Goal: Task Accomplishment & Management: Complete application form

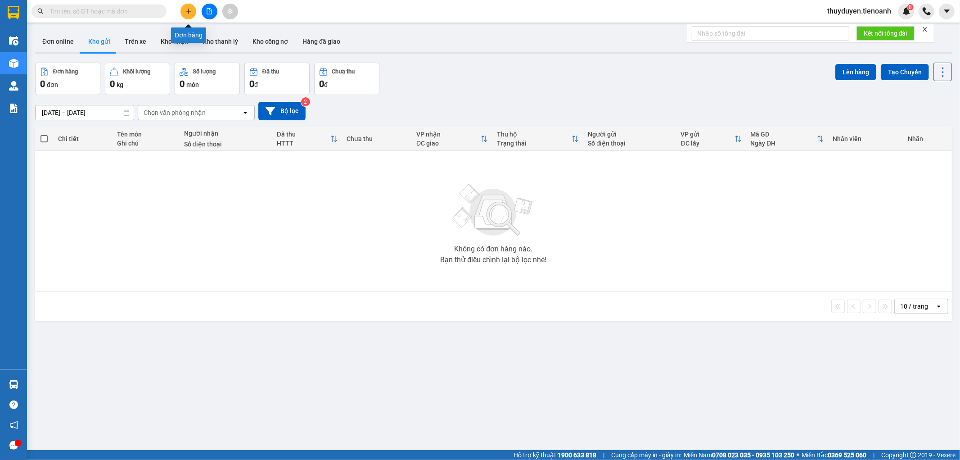
click at [186, 11] on icon "plus" at bounding box center [188, 11] width 5 height 0
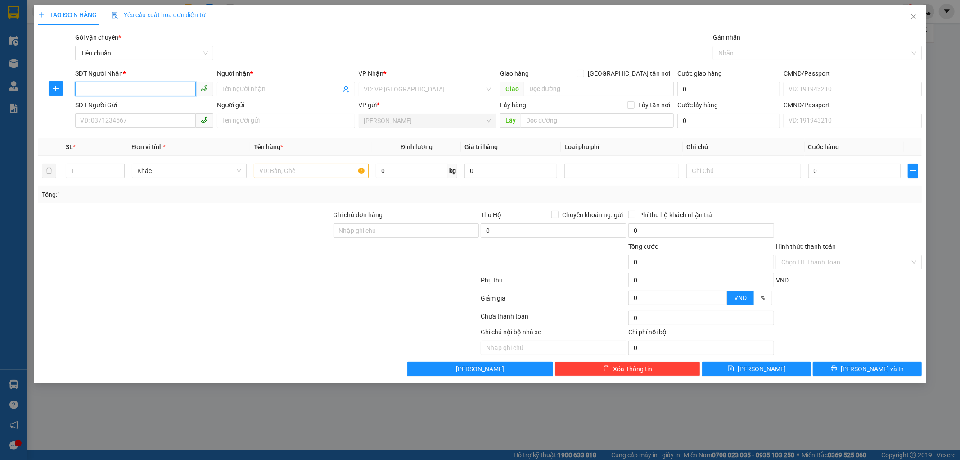
click at [138, 83] on input "SĐT Người Nhận *" at bounding box center [135, 88] width 121 height 14
click at [94, 89] on input "SĐT Người Nhận *" at bounding box center [135, 88] width 121 height 14
paste input "0938347714"
type input "0938347714"
click at [131, 105] on div "0938347714 - A DIỆU" at bounding box center [144, 107] width 127 height 10
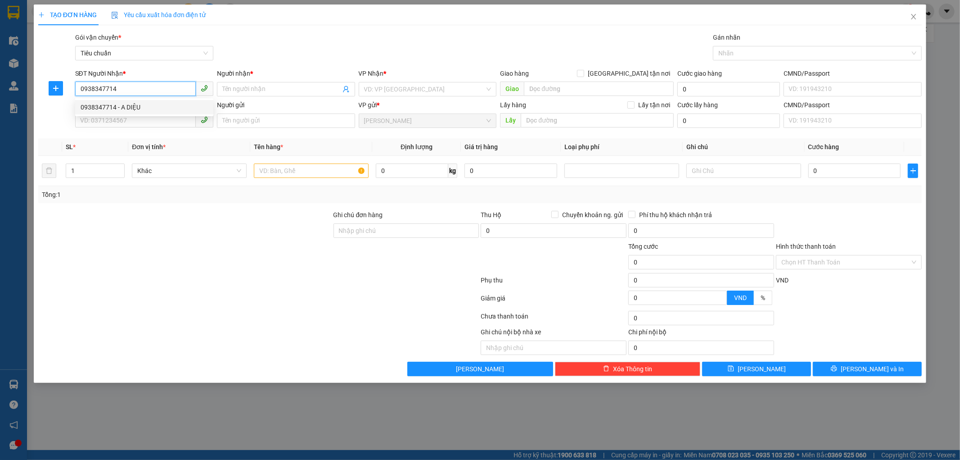
type input "A DIỆU"
type input "30.000"
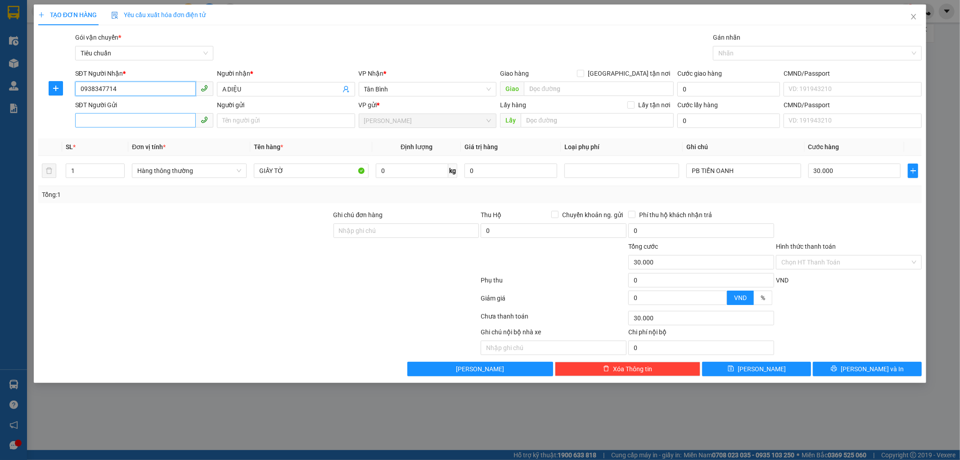
type input "0938347714"
click at [138, 121] on input "SĐT Người Gửi" at bounding box center [135, 120] width 121 height 14
click at [142, 138] on div "0934904345 - C KHUYÊN ( A DIỆU)" at bounding box center [144, 139] width 127 height 10
type input "0934904345"
type input "C KHUYÊN ( A DIỆU)"
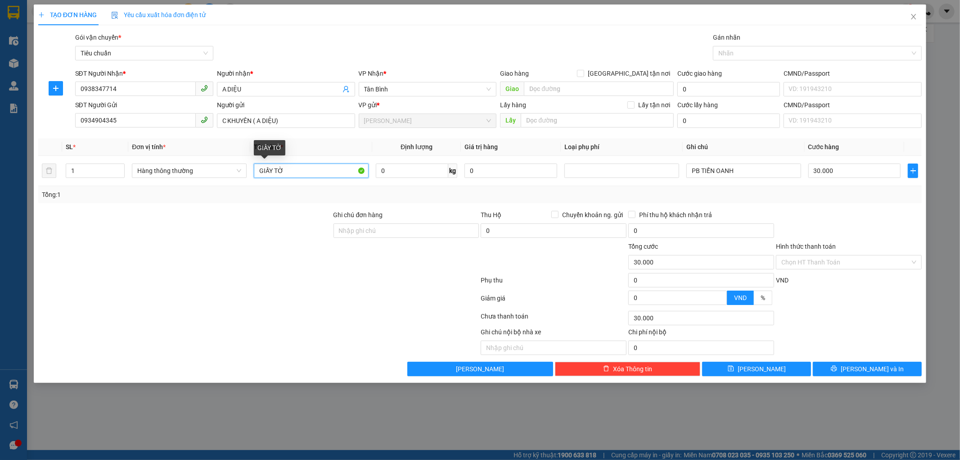
drag, startPoint x: 296, startPoint y: 168, endPoint x: 0, endPoint y: 170, distance: 295.7
click at [0, 170] on div "TẠO ĐƠN HÀNG Yêu cầu xuất hóa đơn điện tử Transit Pickup Surcharge Ids Transit …" at bounding box center [480, 230] width 960 height 460
click at [182, 164] on span "Hàng thông thường" at bounding box center [189, 171] width 104 height 14
type input "QUẦN ÁO"
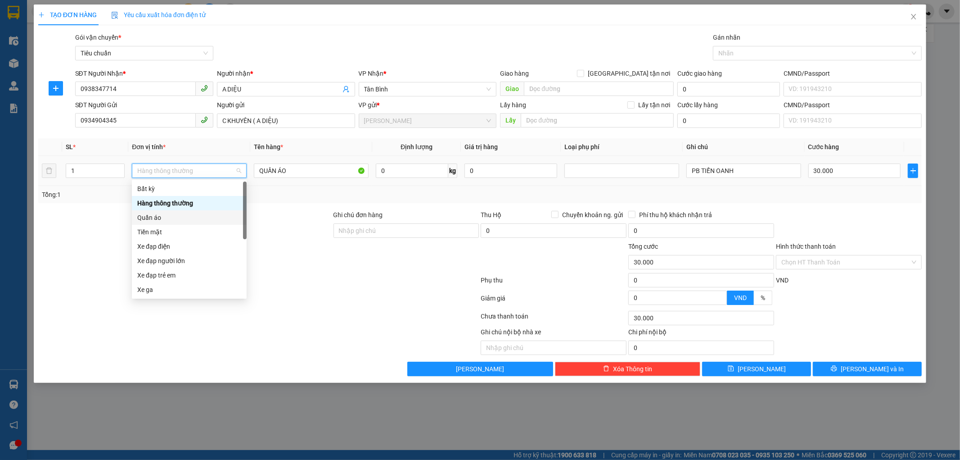
click at [154, 213] on div "Quần áo" at bounding box center [189, 217] width 104 height 10
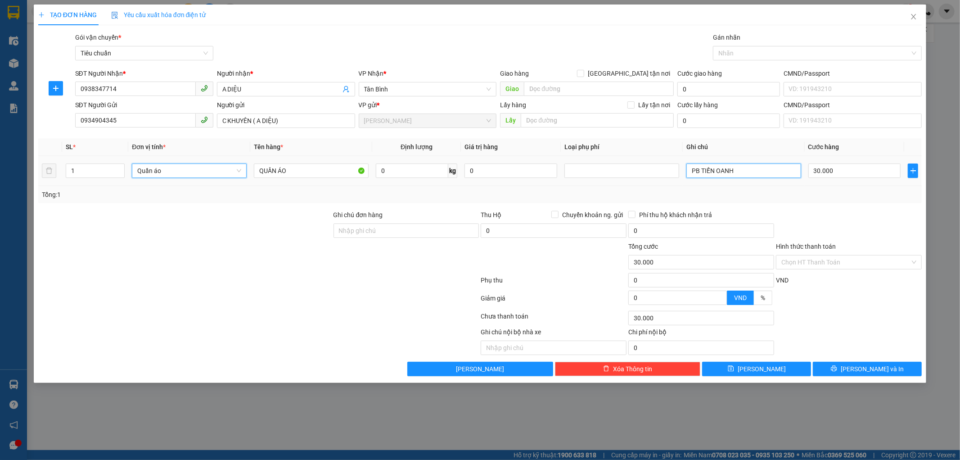
drag, startPoint x: 708, startPoint y: 173, endPoint x: 194, endPoint y: 132, distance: 516.1
click at [343, 164] on tr "1 Quần áo Quần áo QUẦN ÁO 0 kg 0 PB TIẾN OANH 30.000" at bounding box center [480, 171] width 884 height 30
type input "0"
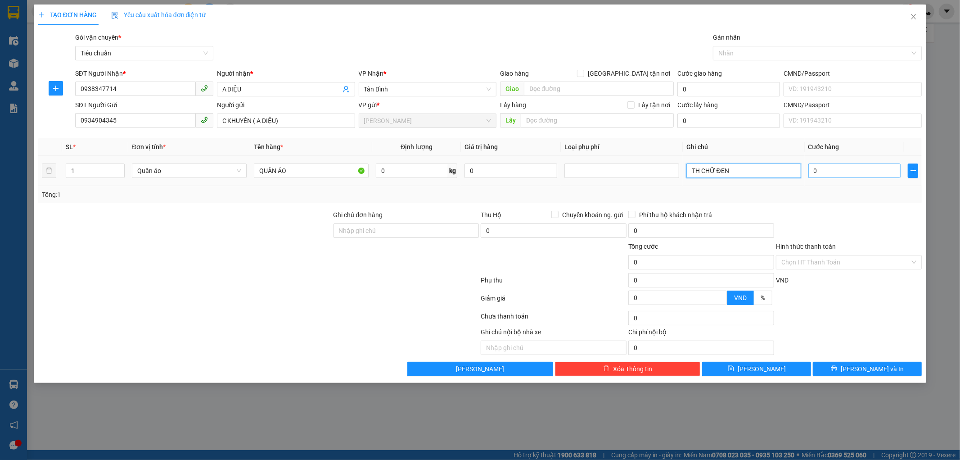
type input "TH CHỮ ĐEN"
click at [848, 169] on input "0" at bounding box center [854, 170] width 93 height 14
type input "3"
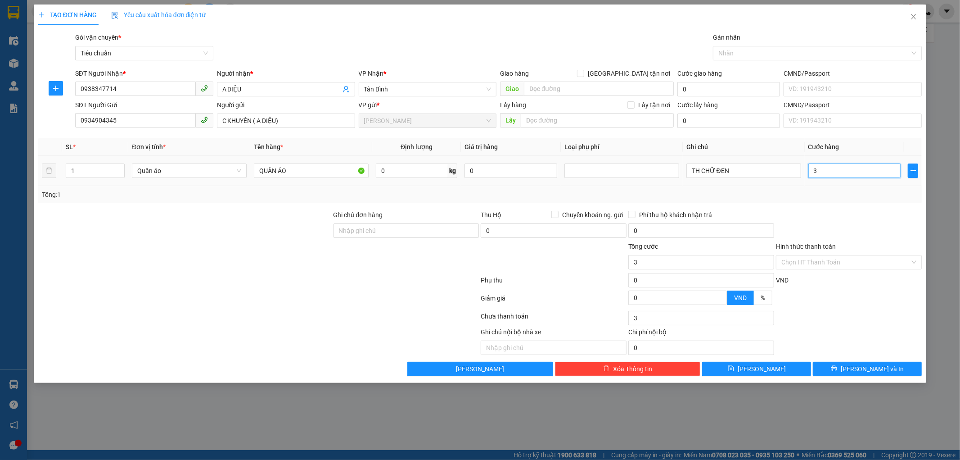
type input "30"
type input "30.000"
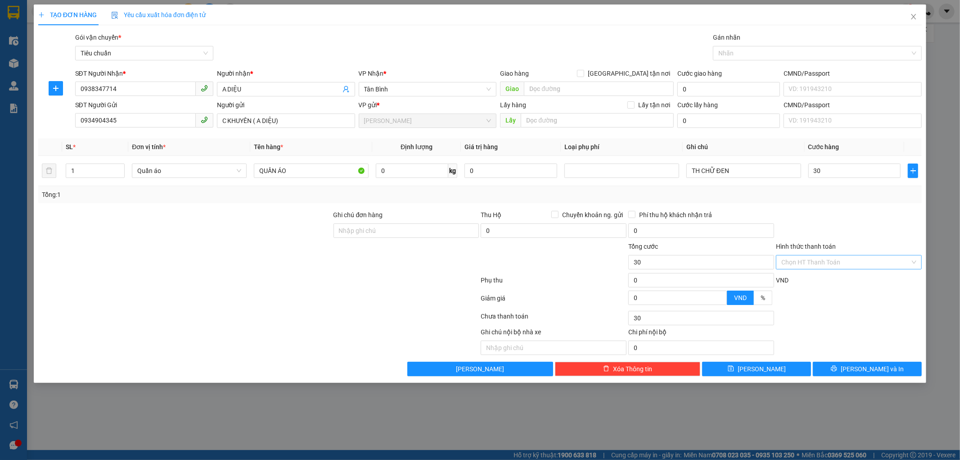
type input "30.000"
click at [862, 264] on input "Hình thức thanh toán" at bounding box center [845, 262] width 129 height 14
drag, startPoint x: 853, startPoint y: 275, endPoint x: 849, endPoint y: 280, distance: 6.4
click at [851, 275] on div "Tại văn phòng" at bounding box center [849, 280] width 135 height 10
type input "0"
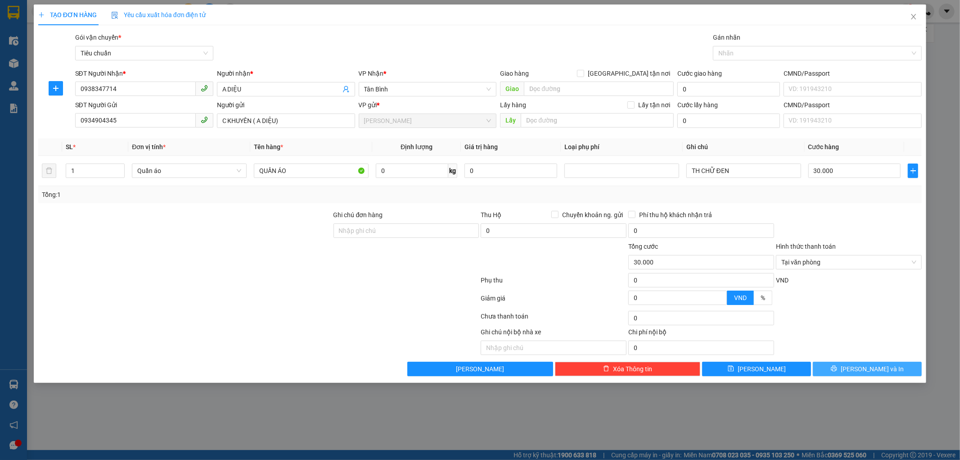
drag, startPoint x: 854, startPoint y: 366, endPoint x: 874, endPoint y: 330, distance: 40.9
click at [837, 366] on icon "printer" at bounding box center [834, 368] width 6 height 6
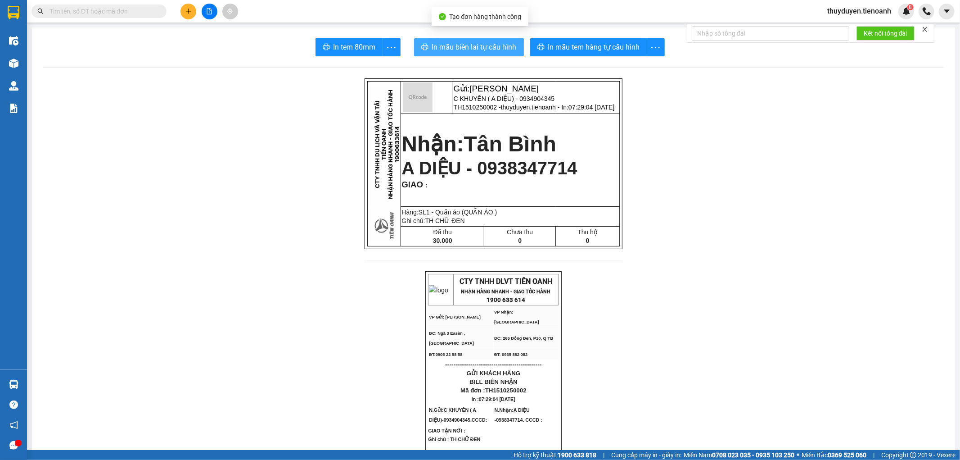
click at [473, 53] on button "In mẫu biên lai tự cấu hình" at bounding box center [469, 47] width 110 height 18
click at [105, 11] on input "text" at bounding box center [103, 11] width 106 height 10
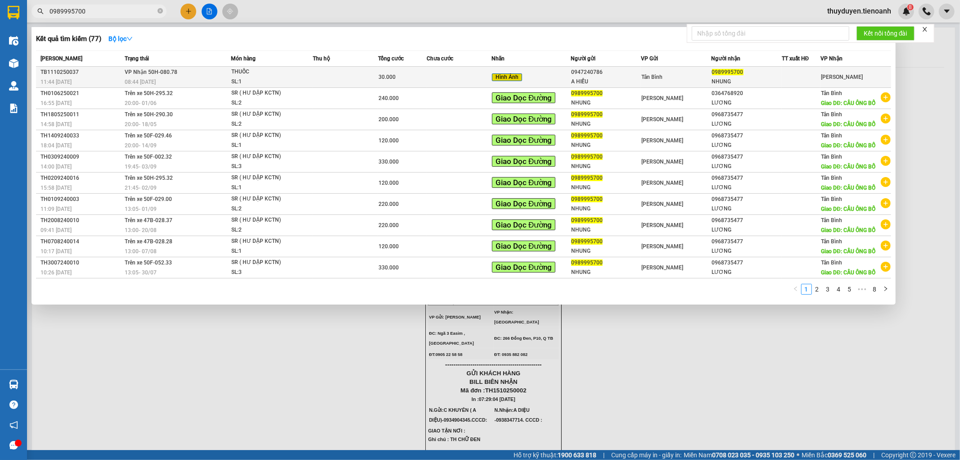
type input "0989995700"
click at [682, 81] on div "Tân Bình" at bounding box center [675, 77] width 69 height 10
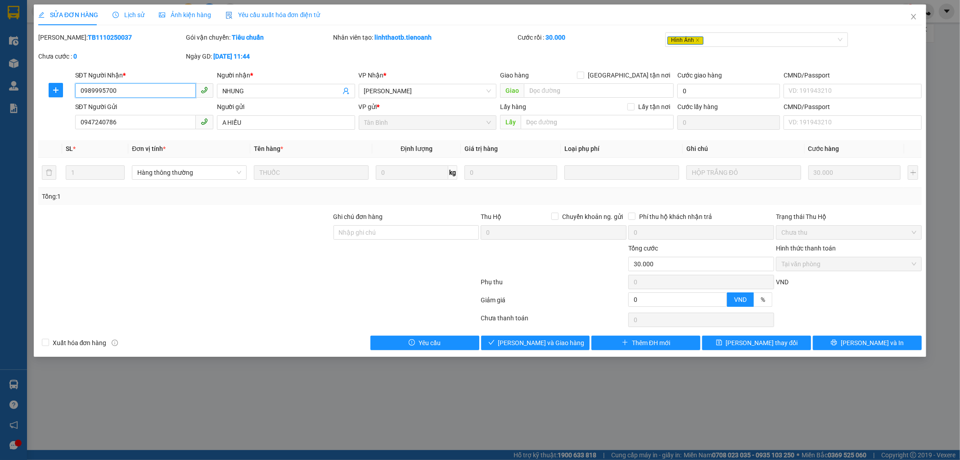
type input "0989995700"
type input "NHUNG"
type input "0947240786"
type input "A HIẾU"
type input "0"
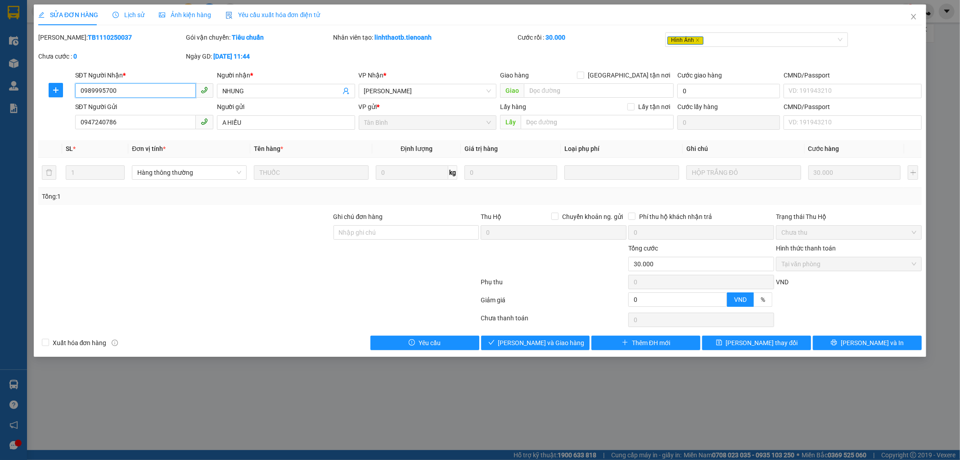
type input "30.000"
drag, startPoint x: 150, startPoint y: 91, endPoint x: 14, endPoint y: 125, distance: 140.6
click at [14, 125] on div "SỬA ĐƠN HÀNG Lịch sử Ảnh kiện hàng Yêu cầu xuất hóa đơn điện tử Total Paid Fee …" at bounding box center [480, 230] width 960 height 460
click at [517, 345] on icon "check" at bounding box center [519, 342] width 6 height 6
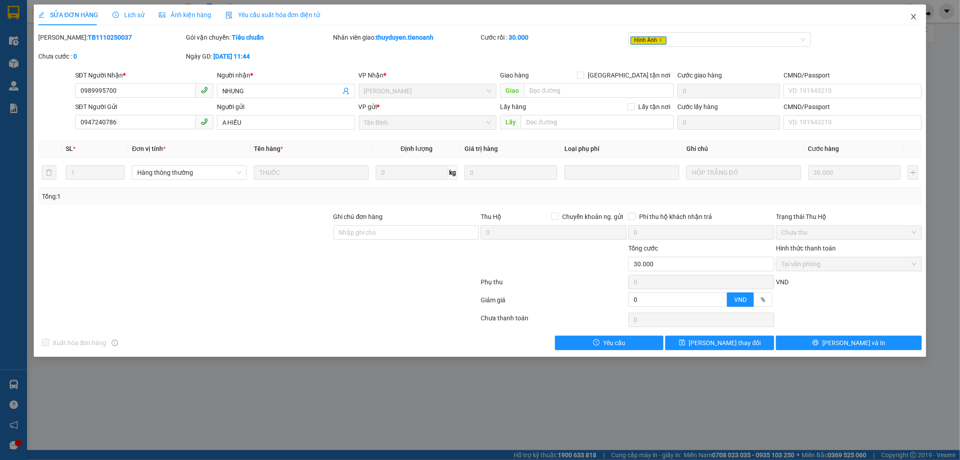
drag, startPoint x: 914, startPoint y: 17, endPoint x: 887, endPoint y: 0, distance: 32.0
click at [910, 14] on span "Close" at bounding box center [913, 17] width 25 height 25
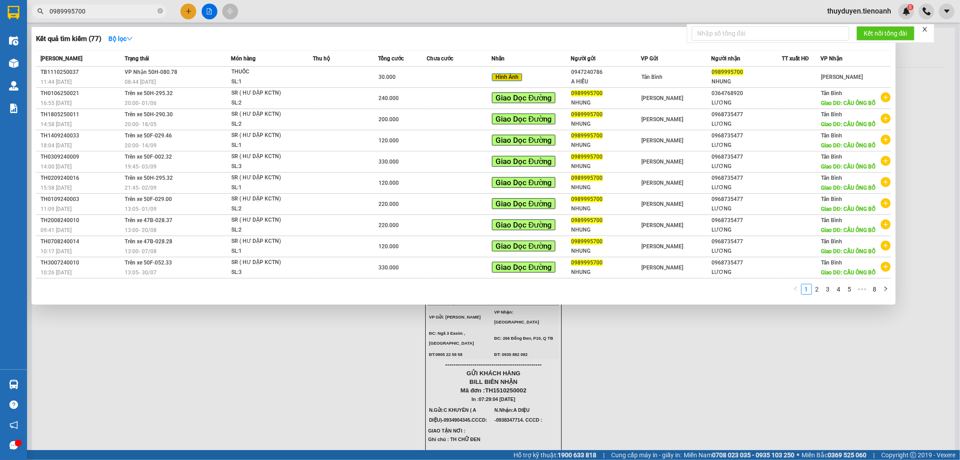
drag, startPoint x: 98, startPoint y: 15, endPoint x: 0, endPoint y: 1, distance: 98.7
click at [0, 1] on section "Kết quả tìm kiếm ( 77 ) Bộ lọc Mã ĐH Trạng thái Món hàng Thu hộ Tổng cước Chưa …" at bounding box center [480, 230] width 960 height 460
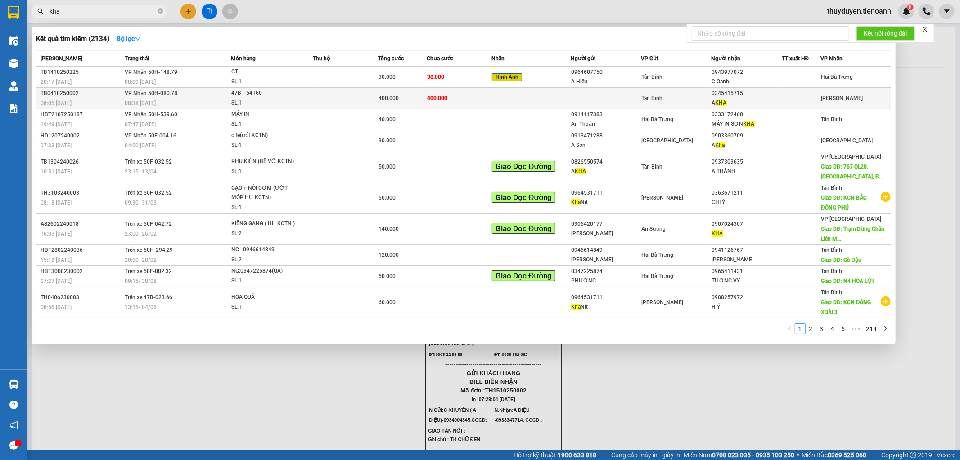
type input "kha"
click at [532, 94] on td at bounding box center [530, 98] width 79 height 21
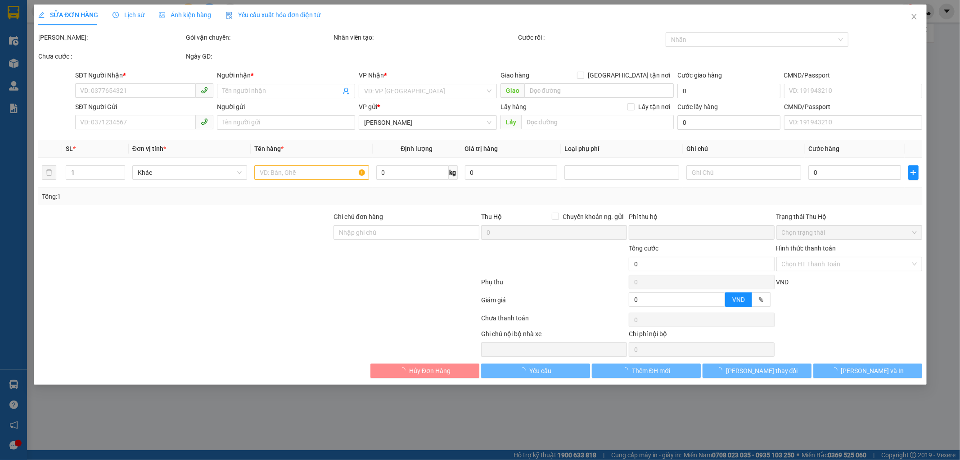
type input "0345415715"
type input "A KHA"
type input "CÀ VẸT Ở CỐP XE"
type input "0"
type input "400.000"
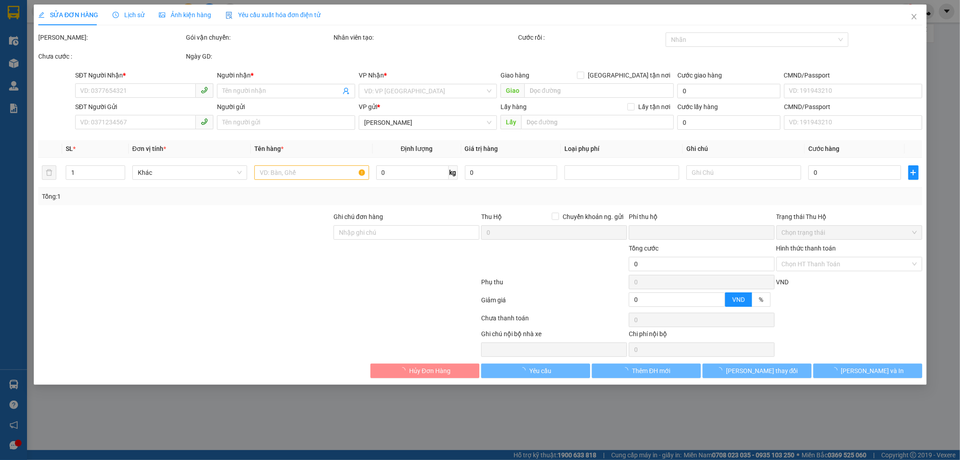
type input "400.000"
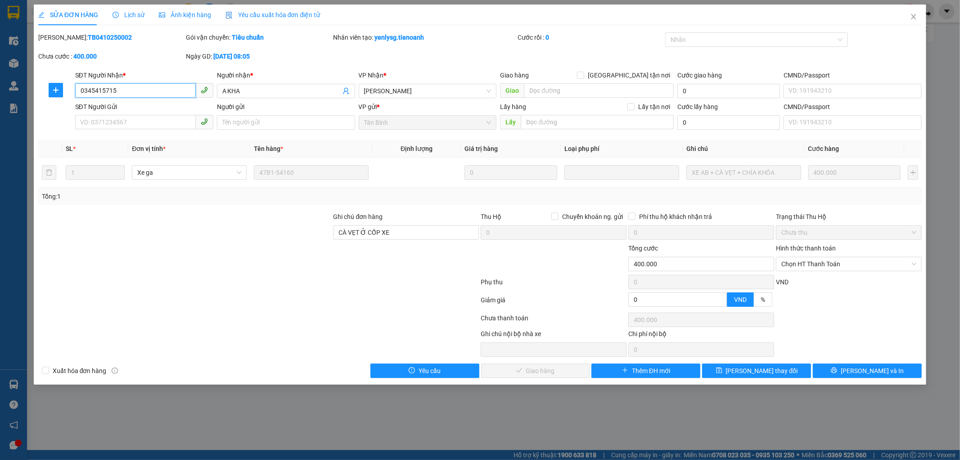
drag, startPoint x: 124, startPoint y: 87, endPoint x: 37, endPoint y: 111, distance: 90.1
click at [38, 111] on form "SĐT Người Nhận * 0345415715 0345415715 Người nhận * A KHA VP Nhận * Cư Kuin Gia…" at bounding box center [480, 101] width 884 height 63
click at [916, 14] on icon "close" at bounding box center [913, 16] width 7 height 7
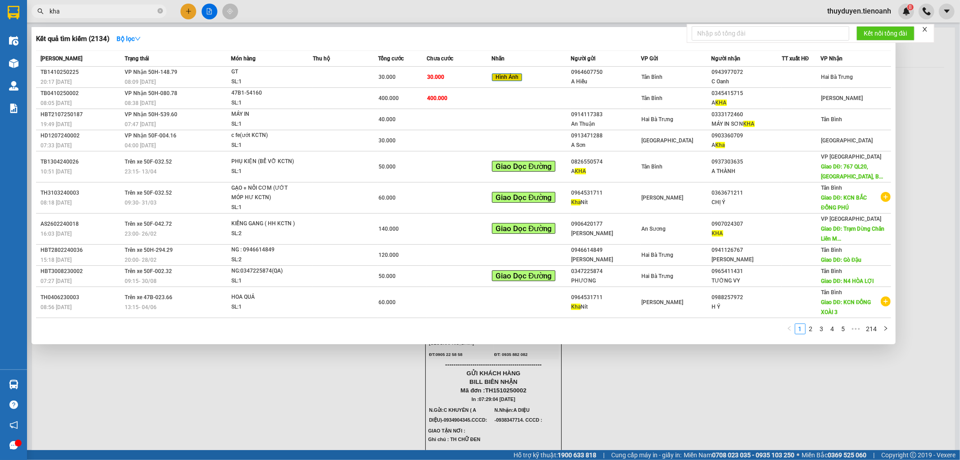
drag, startPoint x: 121, startPoint y: 14, endPoint x: 0, endPoint y: 44, distance: 124.3
click at [0, 42] on section "Kết quả tìm kiếm ( 2134 ) Bộ lọc Mã ĐH Trạng thái Món hàng Thu hộ Tổng cước Chư…" at bounding box center [480, 230] width 960 height 460
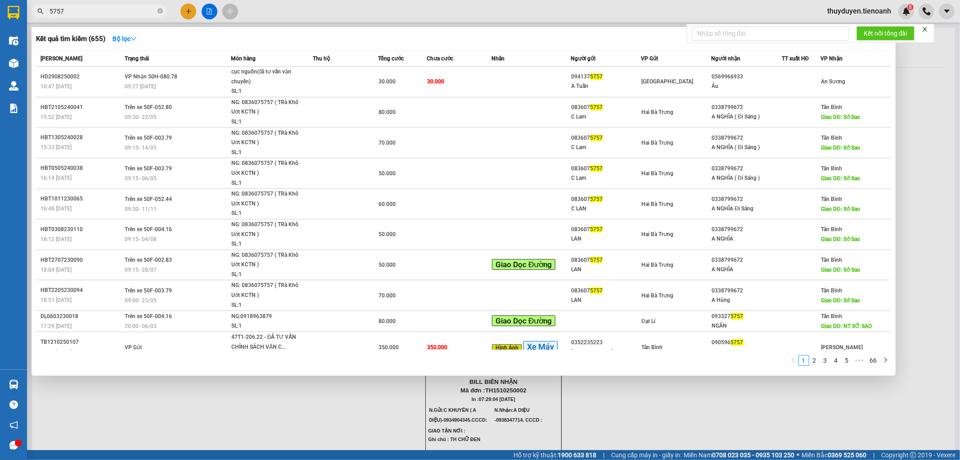
drag, startPoint x: 64, startPoint y: 11, endPoint x: 0, endPoint y: 23, distance: 65.6
click at [0, 23] on section "Kết quả tìm kiếm ( 655 ) Bộ lọc Mã ĐH Trạng thái Món hàng Thu hộ Tổng cước Chưa…" at bounding box center [480, 230] width 960 height 460
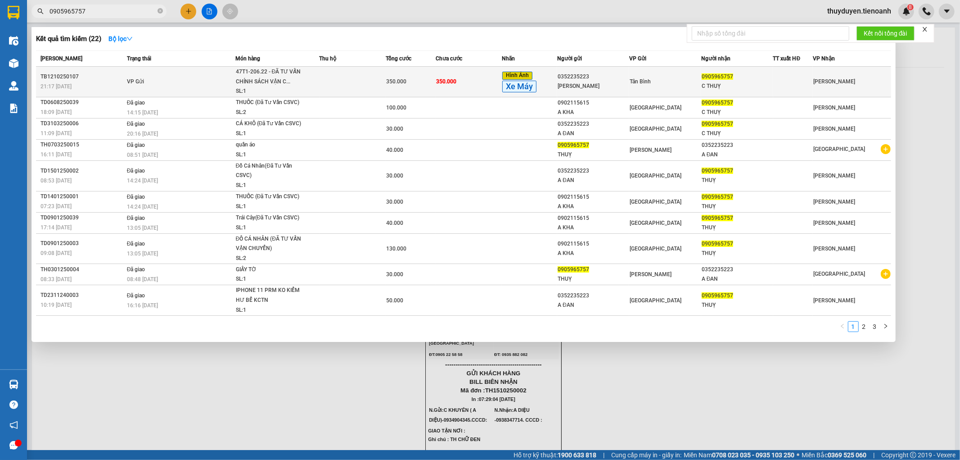
type input "0905965757"
click at [188, 90] on td "VP Gửi" at bounding box center [180, 82] width 111 height 31
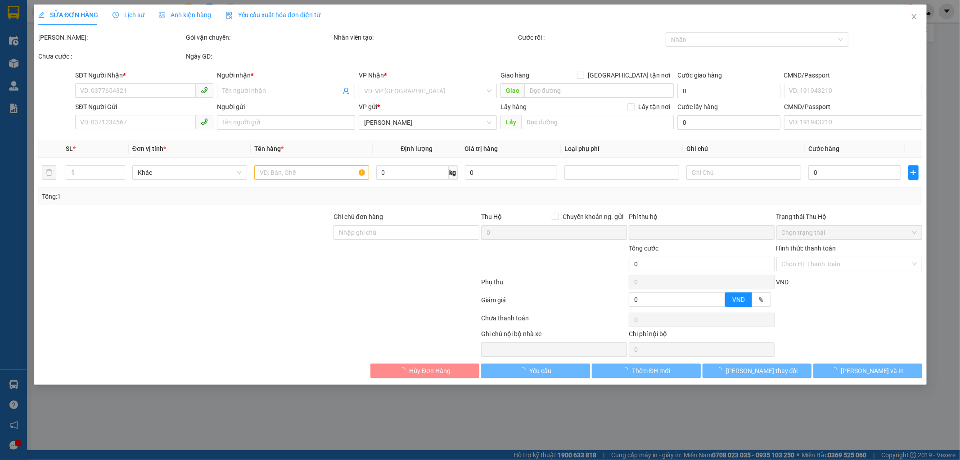
type input "0905965757"
type input "C THUỴ"
type input "0352235223"
type input "ANH ĐAN"
type input "0"
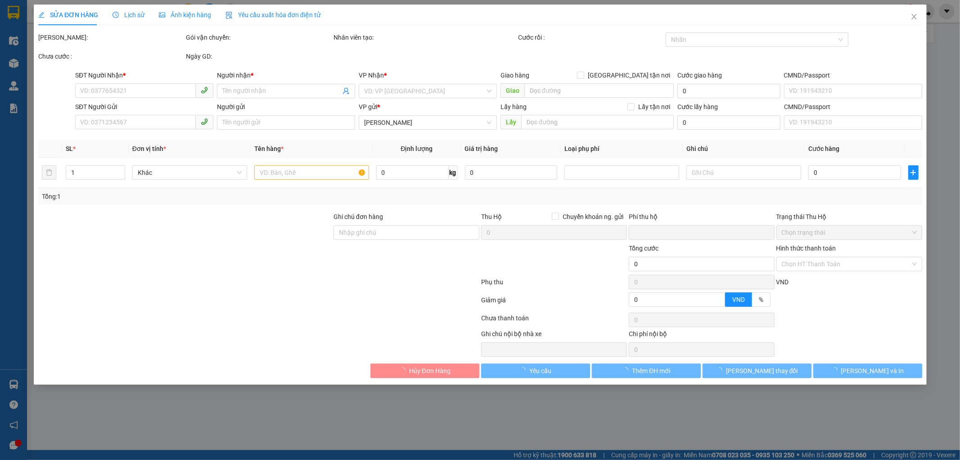
type input "350.000"
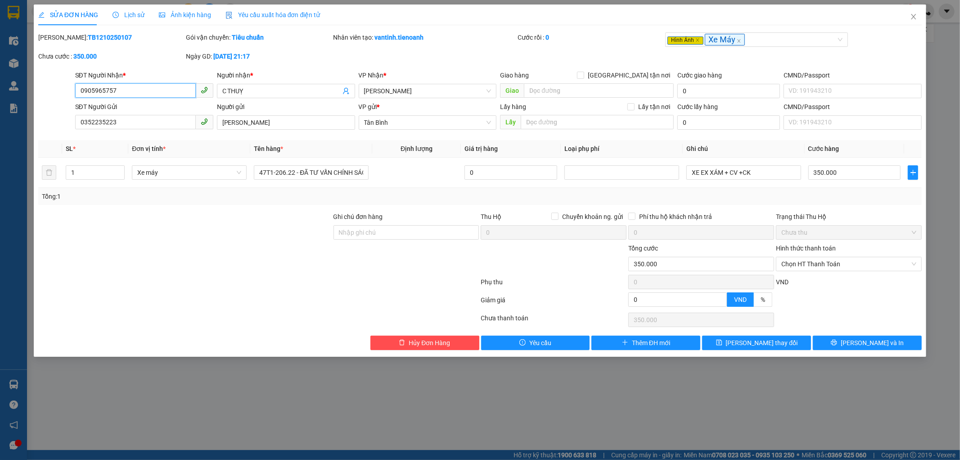
drag, startPoint x: 172, startPoint y: 90, endPoint x: 0, endPoint y: 127, distance: 176.4
click at [0, 127] on div "SỬA ĐƠN HÀNG Lịch sử Ảnh kiện hàng Yêu cầu xuất hóa đơn điện tử Total Paid Fee …" at bounding box center [480, 230] width 960 height 460
click at [915, 15] on icon "close" at bounding box center [913, 16] width 7 height 7
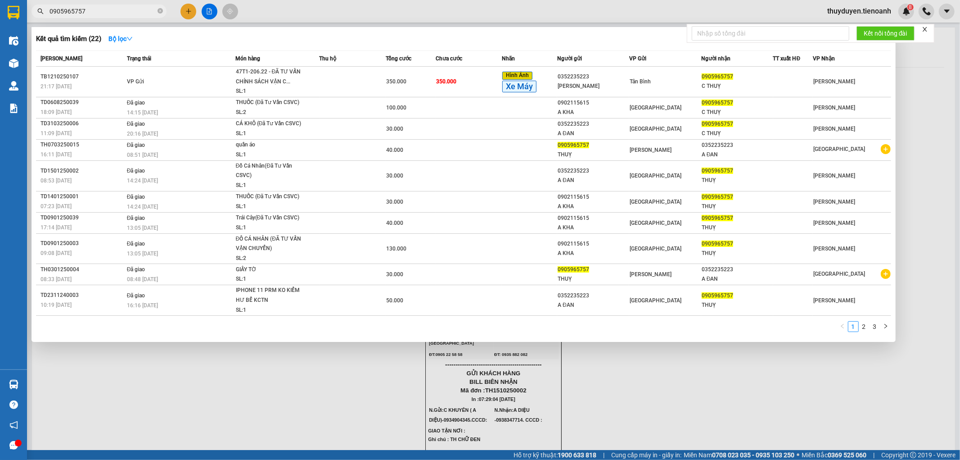
drag, startPoint x: 106, startPoint y: 13, endPoint x: 0, endPoint y: 50, distance: 112.2
click at [0, 48] on section "Kết quả tìm kiếm ( 22 ) Bộ lọc Mã ĐH Trạng thái Món hàng Thu hộ Tổng cước Chưa …" at bounding box center [480, 230] width 960 height 460
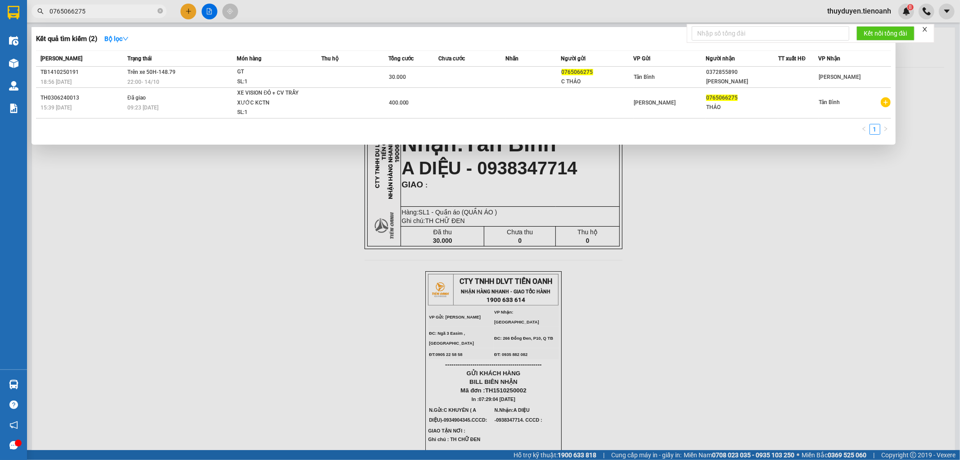
type input "0765066275"
click at [161, 9] on icon "close-circle" at bounding box center [160, 10] width 5 height 5
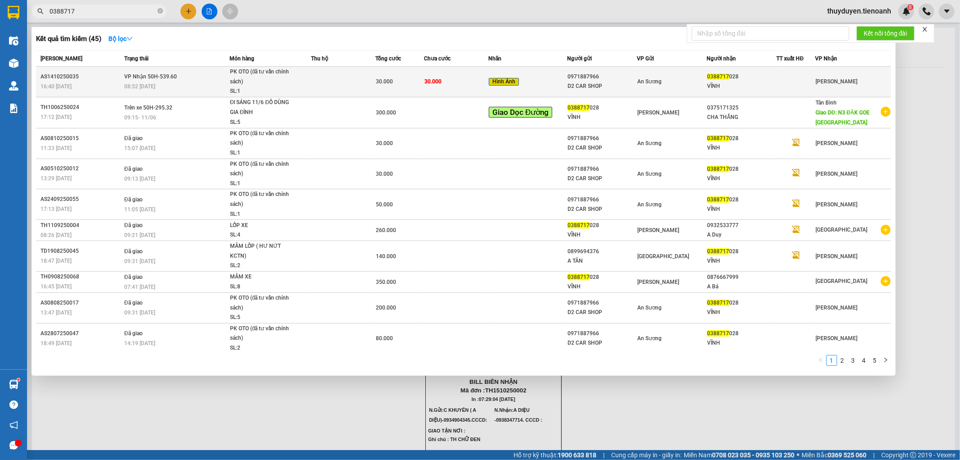
type input "0388717"
click at [705, 88] on td "An Sương" at bounding box center [672, 82] width 70 height 31
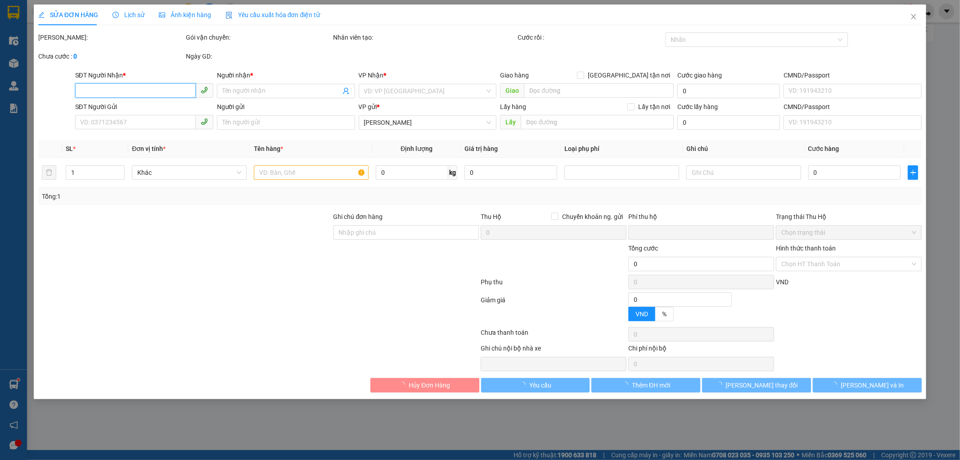
type input "0388717028"
type input "VĨNH"
type input "0971887966"
type input "D2 CAR SHOP"
type input "0"
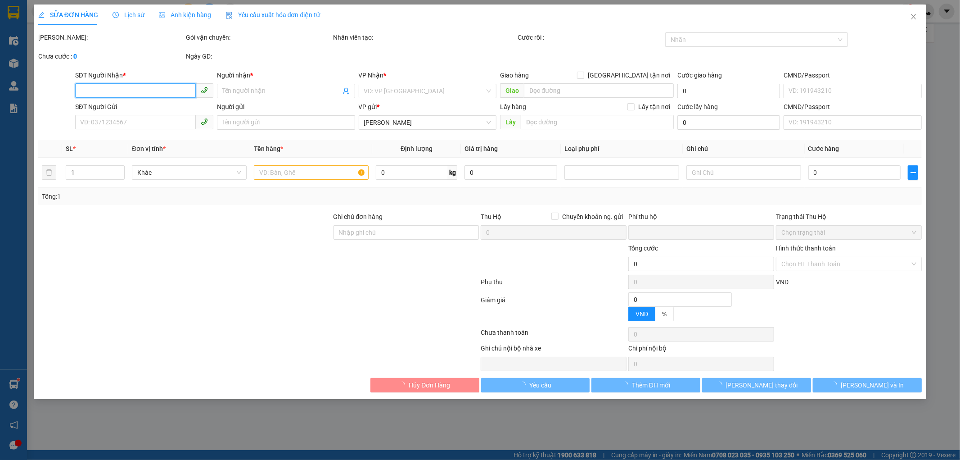
type input "30.000"
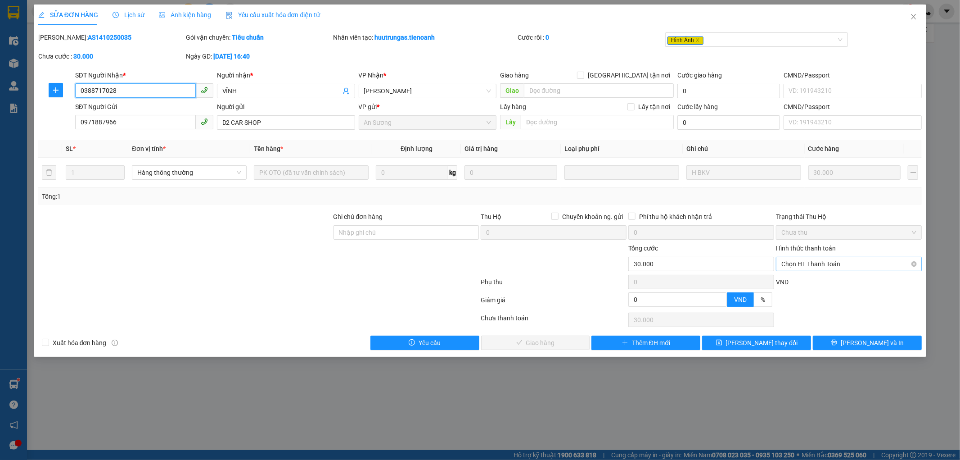
click at [811, 264] on span "Chọn HT Thanh Toán" at bounding box center [848, 264] width 135 height 14
click at [806, 280] on div "Tại văn phòng" at bounding box center [849, 282] width 135 height 10
type input "0"
click at [529, 347] on span "Lưu và Giao hàng" at bounding box center [541, 343] width 86 height 10
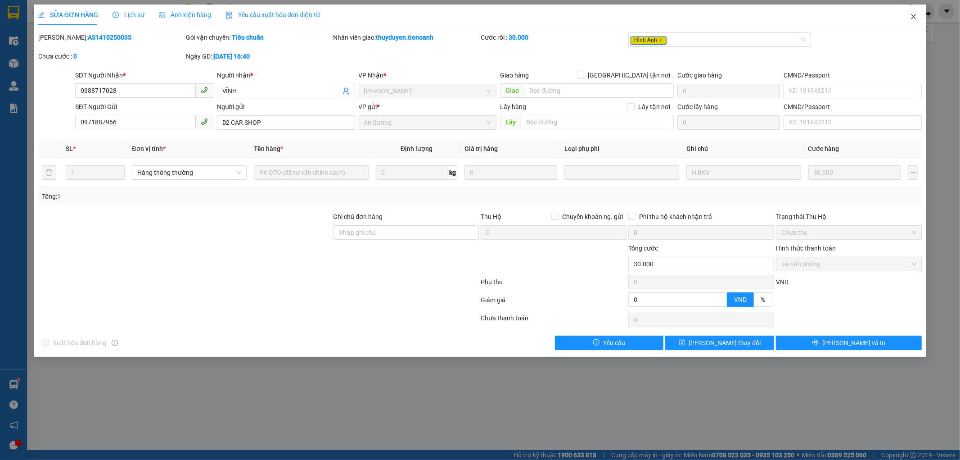
click at [911, 17] on icon "close" at bounding box center [913, 16] width 7 height 7
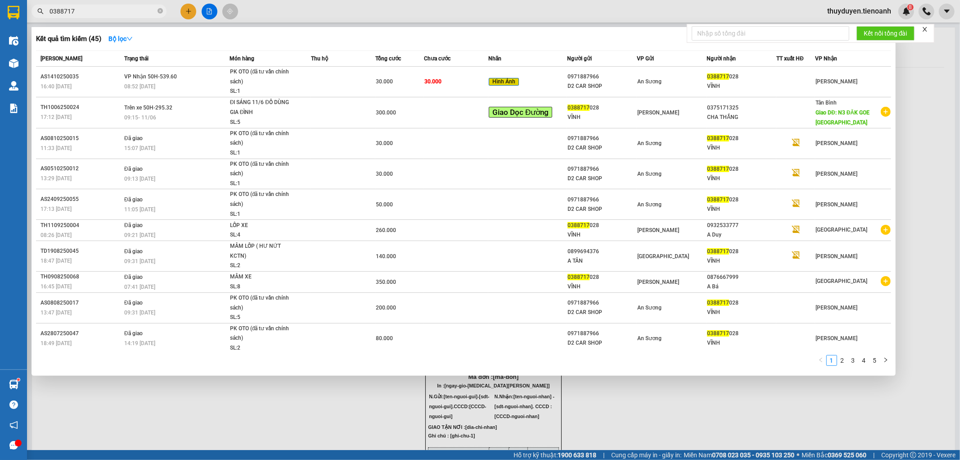
click at [129, 8] on input "0388717" at bounding box center [103, 11] width 106 height 10
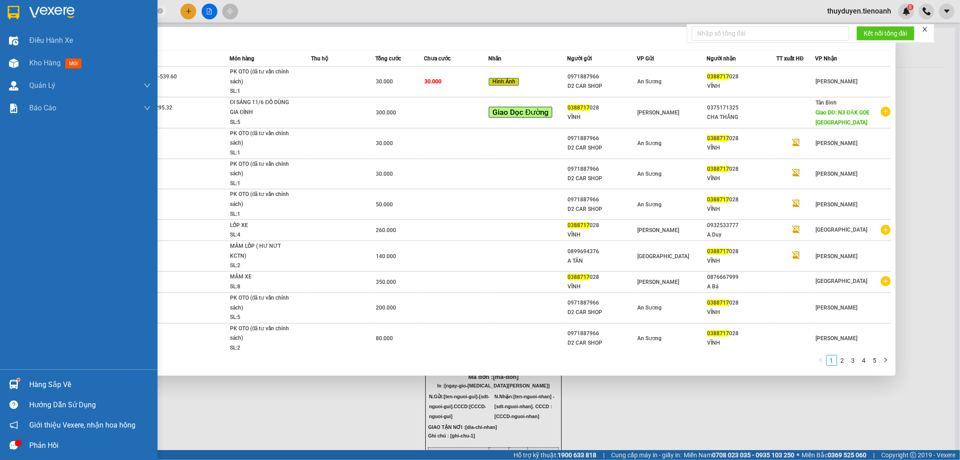
drag, startPoint x: 129, startPoint y: 8, endPoint x: 0, endPoint y: 8, distance: 128.7
click at [0, 8] on section "Kết quả tìm kiếm ( 45 ) Bộ lọc Mã ĐH Trạng thái Món hàng Thu hộ Tổng cước Chưa …" at bounding box center [480, 230] width 960 height 460
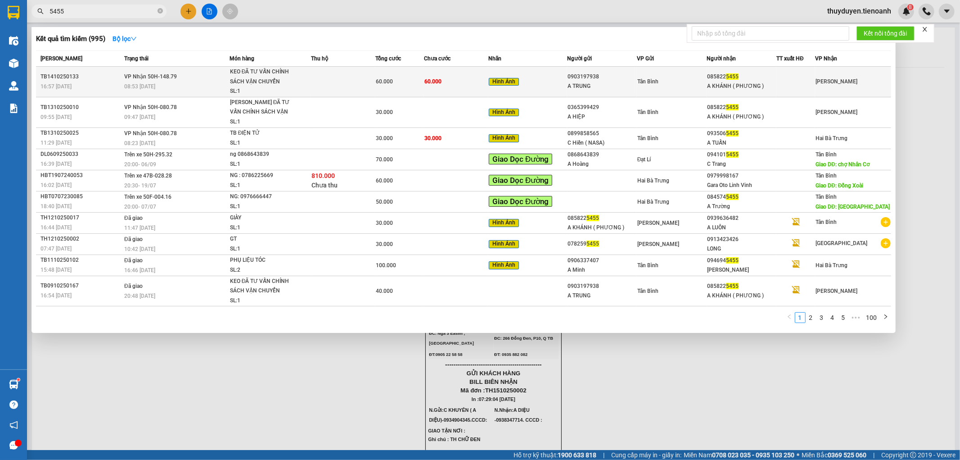
type input "5455"
click at [680, 78] on div "Tân Bình" at bounding box center [671, 82] width 69 height 10
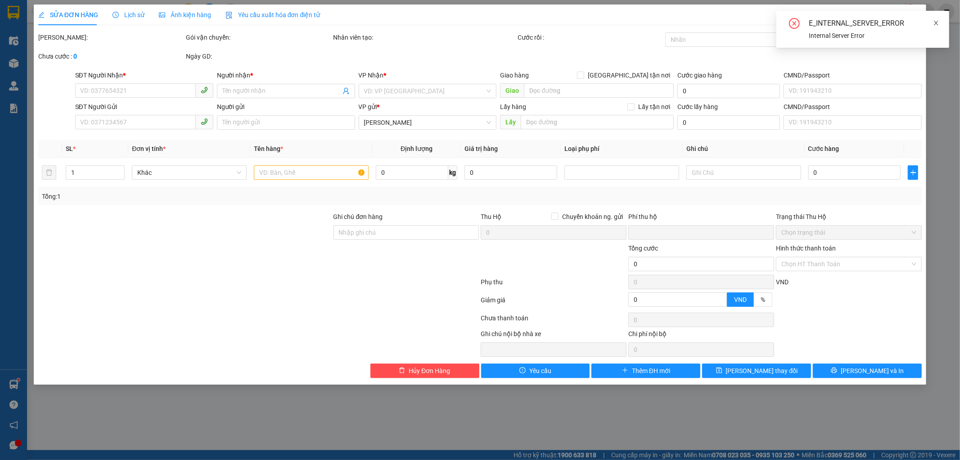
click at [938, 25] on icon "close" at bounding box center [936, 23] width 6 height 6
click at [915, 16] on icon "close" at bounding box center [913, 16] width 5 height 5
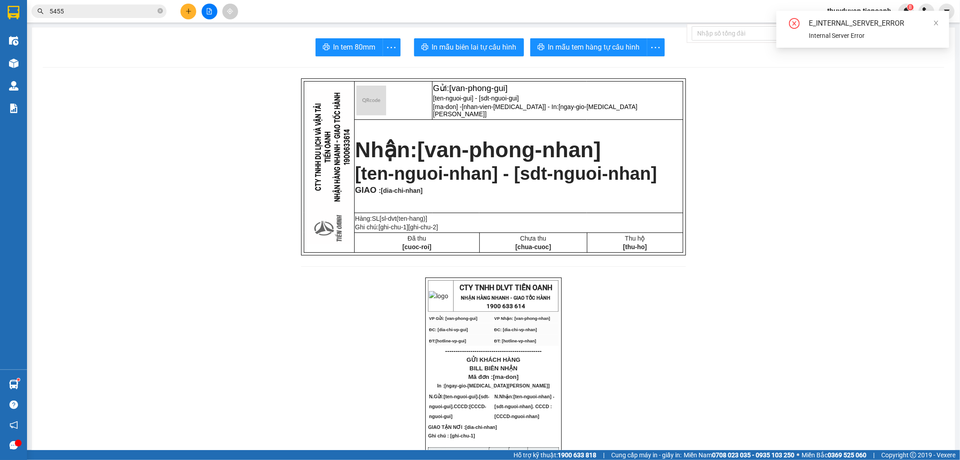
click at [92, 16] on section "Kết quả tìm kiếm ( 995 ) Bộ lọc Mã ĐH Trạng thái Món hàng Thu hộ Tổng cước Chưa…" at bounding box center [480, 230] width 960 height 460
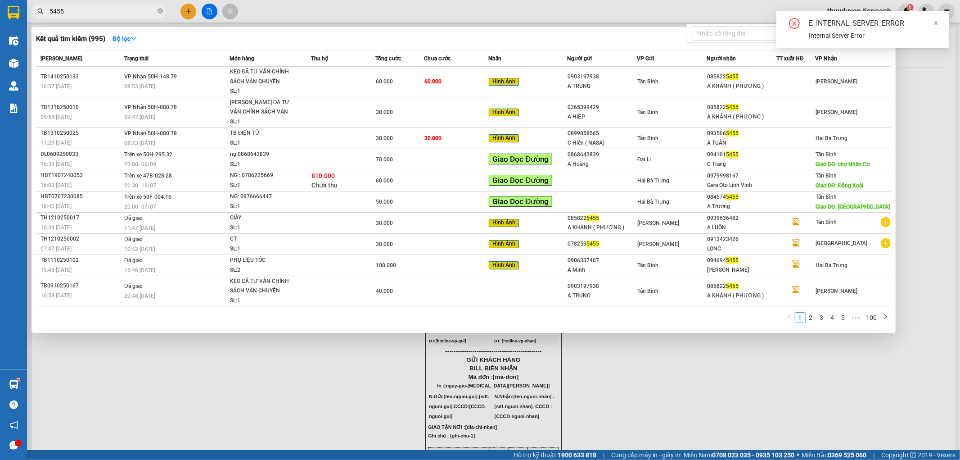
click at [102, 8] on input "5455" at bounding box center [103, 11] width 106 height 10
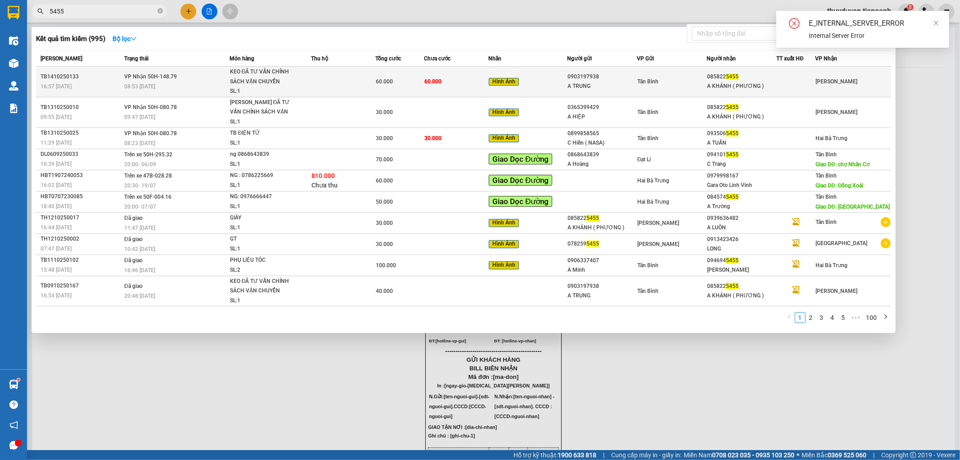
click at [413, 88] on td "60.000" at bounding box center [399, 82] width 48 height 31
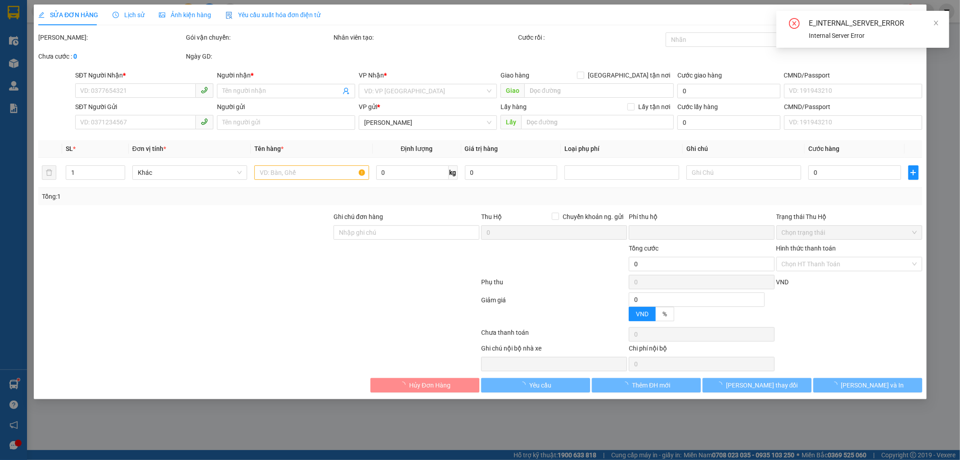
type input "0858225455"
type input "A KHÁNH ( PHƯƠNG )"
type input "0903197938"
type input "A TRUNG"
type input "0"
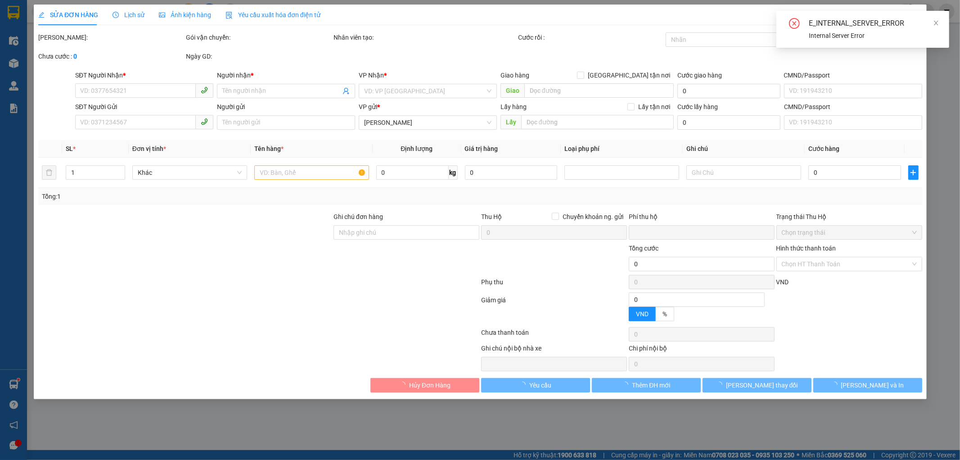
type input "60.000"
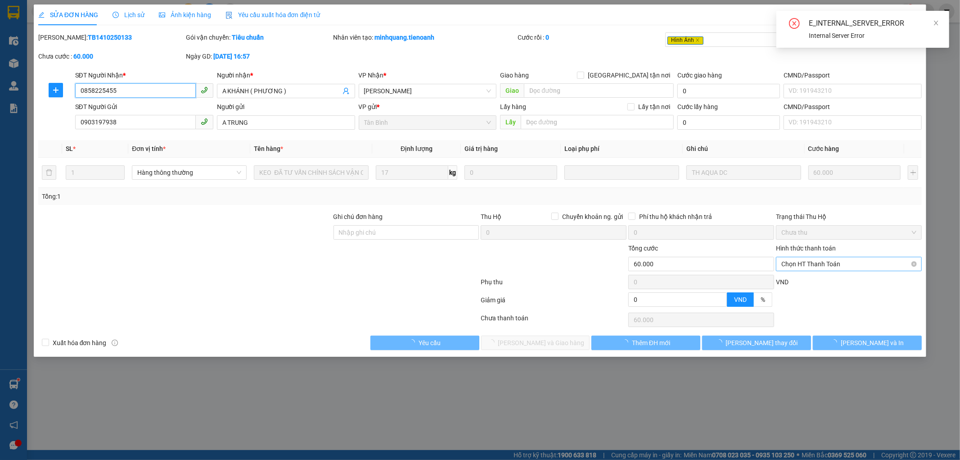
click at [792, 266] on span "Chọn HT Thanh Toán" at bounding box center [848, 264] width 135 height 14
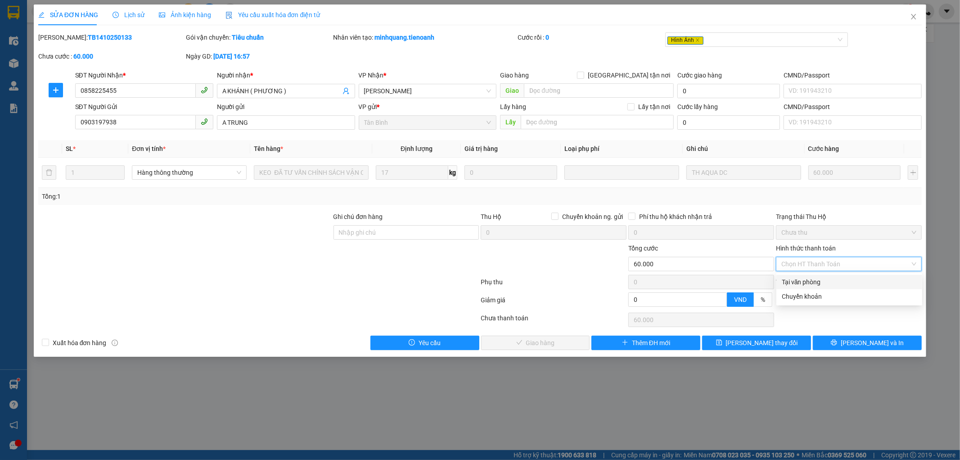
click at [793, 283] on div "Tại văn phòng" at bounding box center [849, 282] width 135 height 10
type input "0"
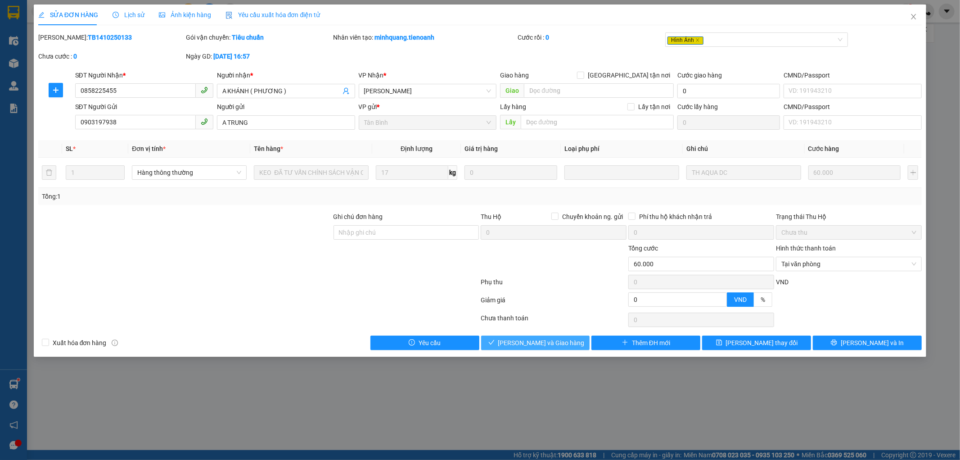
click at [495, 343] on icon "check" at bounding box center [491, 342] width 6 height 6
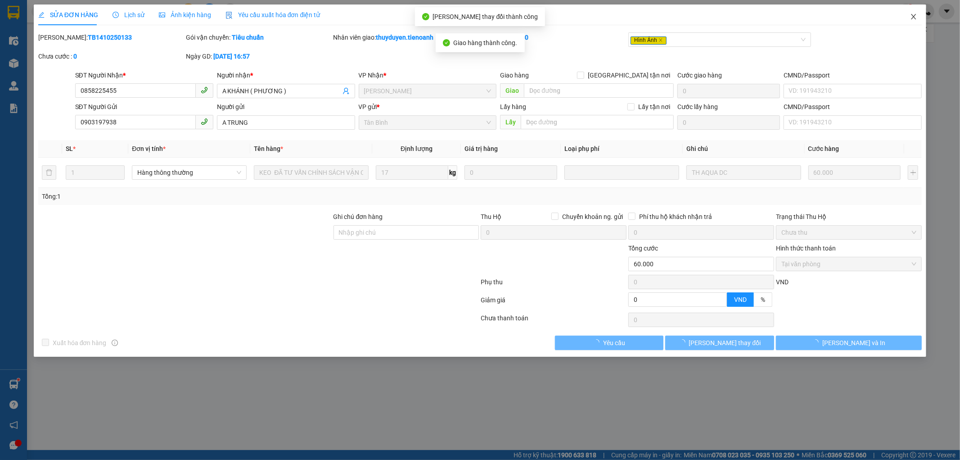
drag, startPoint x: 915, startPoint y: 18, endPoint x: 914, endPoint y: 0, distance: 17.6
click at [915, 17] on icon "close" at bounding box center [913, 16] width 7 height 7
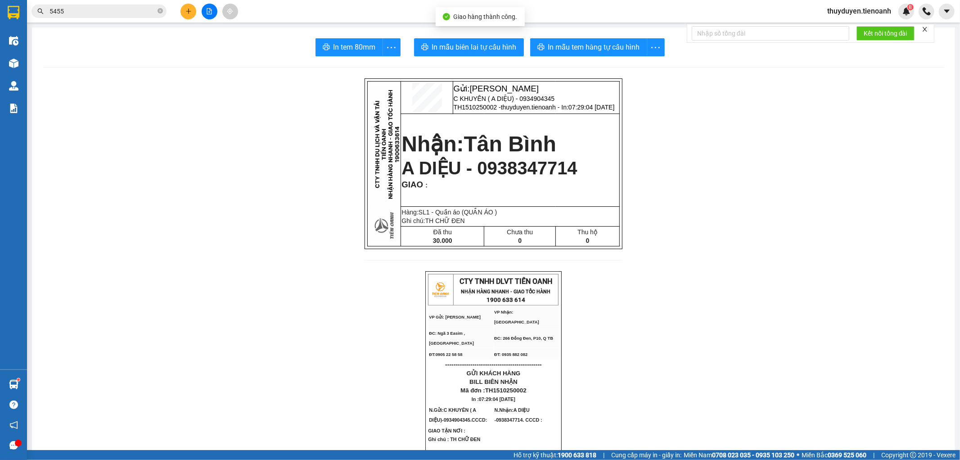
click at [104, 23] on main "In tem 80mm In mẫu biên lai tự cấu hình In mẫu tem hàng tự cấu hình Gửi: Cư Kui…" at bounding box center [480, 225] width 960 height 450
drag, startPoint x: 107, startPoint y: 16, endPoint x: 120, endPoint y: 14, distance: 12.7
click at [108, 16] on span "5455" at bounding box center [99, 12] width 135 height 14
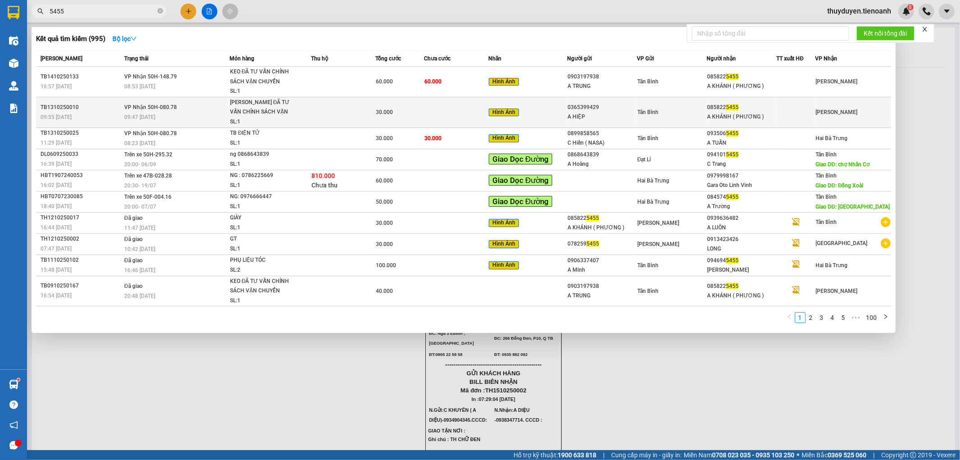
click at [231, 114] on div "Giày ĐÃ TƯ VẤN CHÍNH SÁCH VẬN CHUYỂN" at bounding box center [264, 107] width 68 height 19
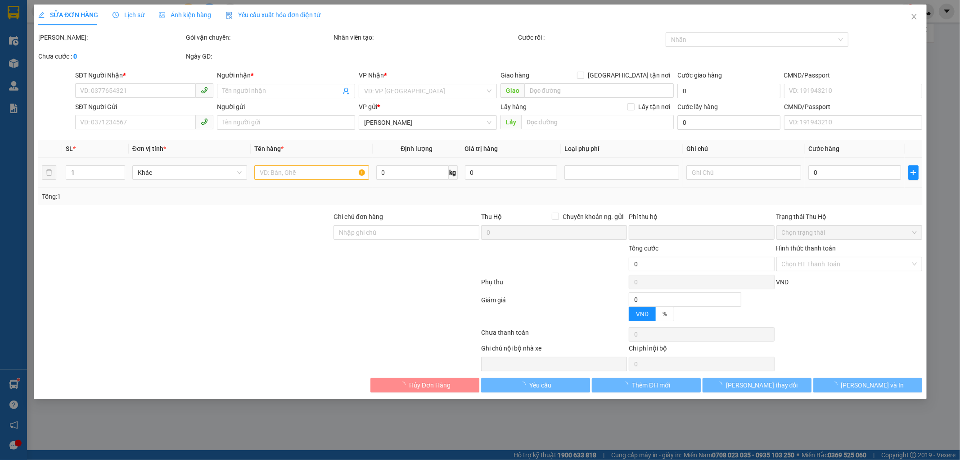
type input "0858225455"
type input "A KHÁNH ( PHƯƠNG )"
type input "0365399429"
type input "A HIỆP"
type input "0"
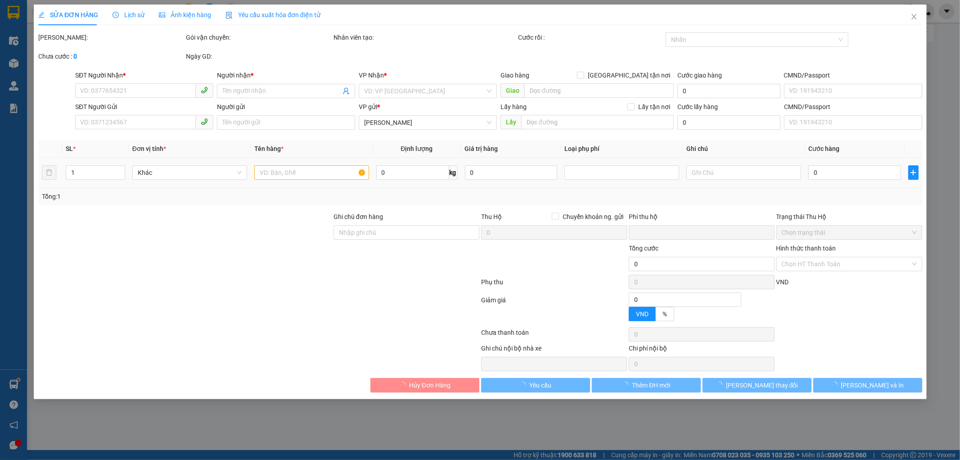
type input "30.000"
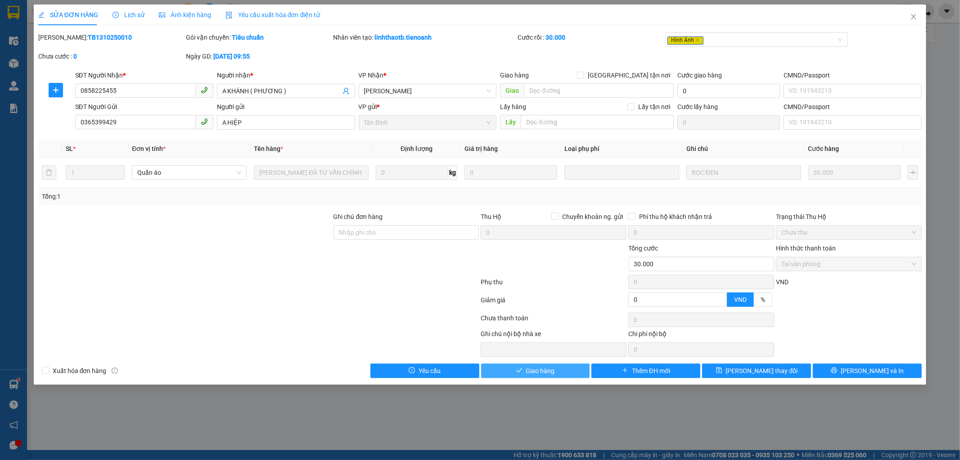
click at [536, 367] on span "Giao hàng" at bounding box center [540, 370] width 29 height 10
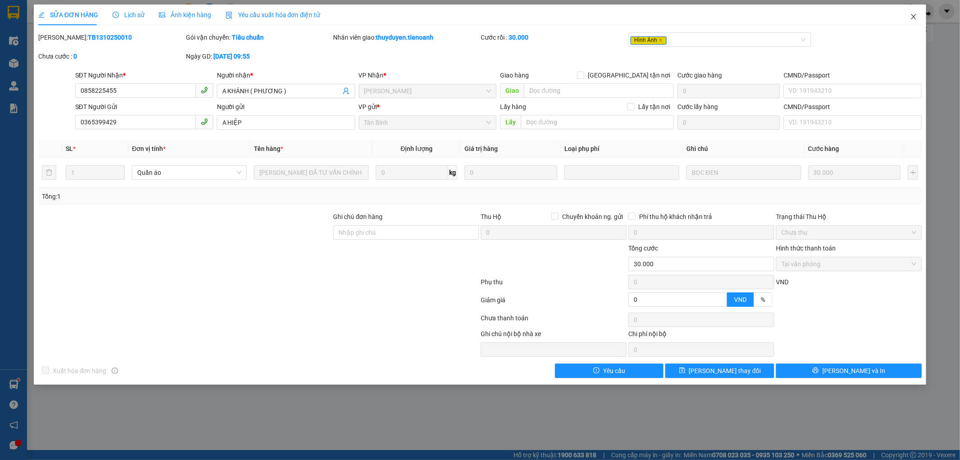
click at [913, 17] on icon "close" at bounding box center [913, 16] width 7 height 7
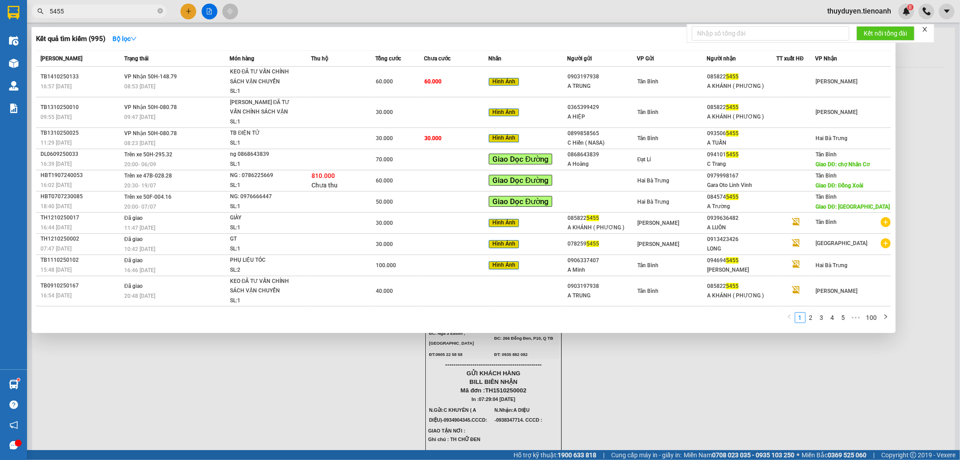
click at [90, 11] on input "5455" at bounding box center [103, 11] width 106 height 10
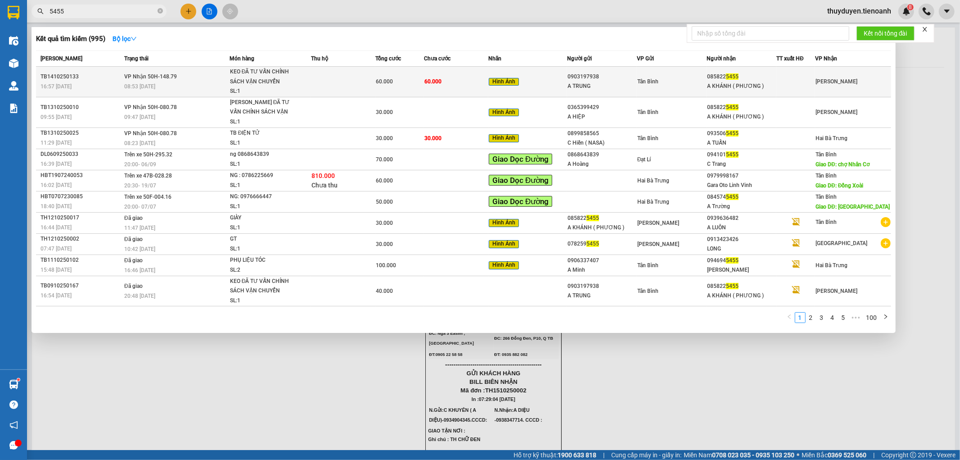
click at [451, 95] on td "60.000" at bounding box center [456, 82] width 64 height 31
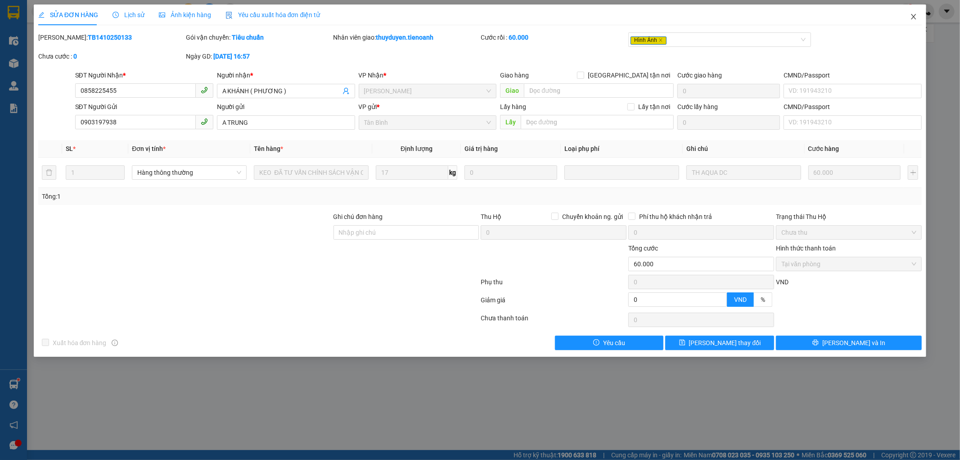
click at [912, 17] on icon "close" at bounding box center [913, 16] width 7 height 7
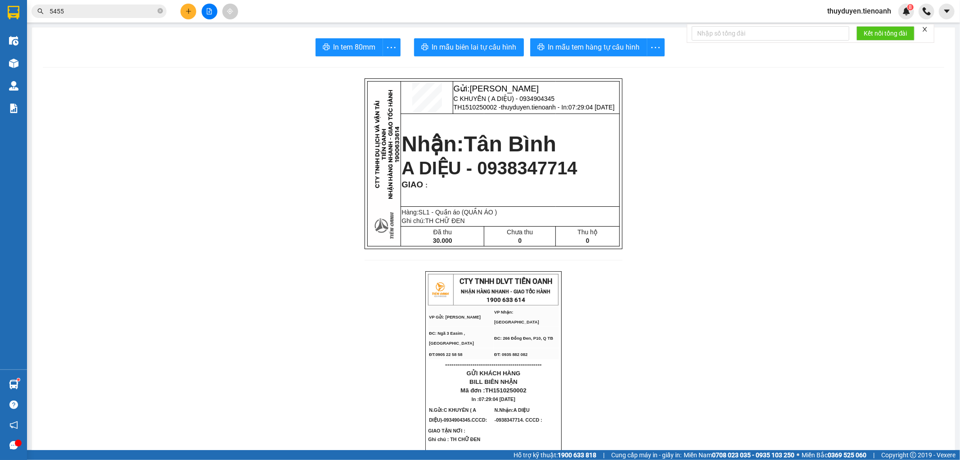
drag, startPoint x: 160, startPoint y: 12, endPoint x: 169, endPoint y: 3, distance: 12.4
click at [164, 8] on span "5455" at bounding box center [99, 12] width 135 height 14
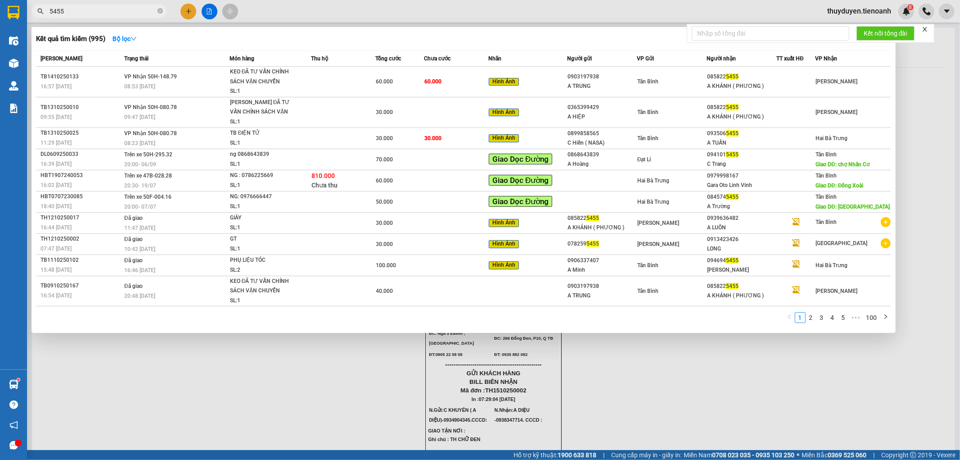
drag, startPoint x: 100, startPoint y: 9, endPoint x: 0, endPoint y: 24, distance: 101.0
click at [0, 24] on section "Kết quả tìm kiếm ( 995 ) Bộ lọc Mã ĐH Trạng thái Món hàng Thu hộ Tổng cước Chưa…" at bounding box center [480, 230] width 960 height 460
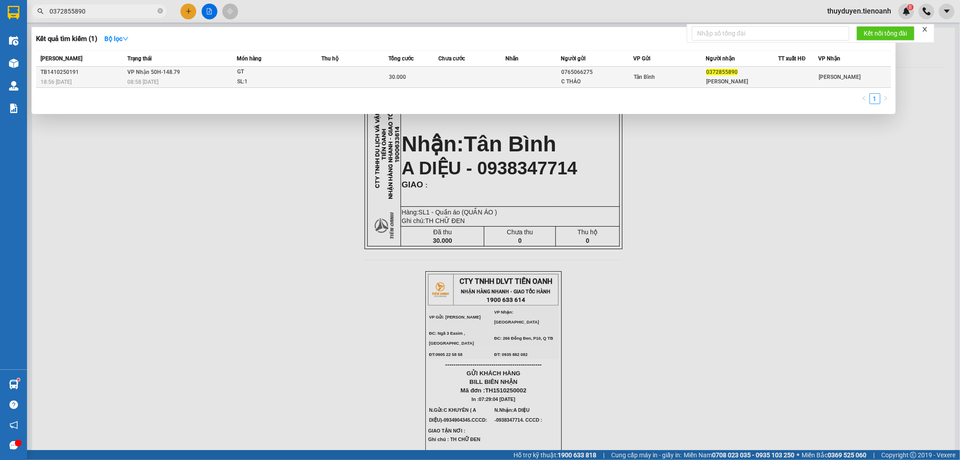
type input "0372855890"
click at [617, 74] on div "0765066275" at bounding box center [598, 72] width 72 height 9
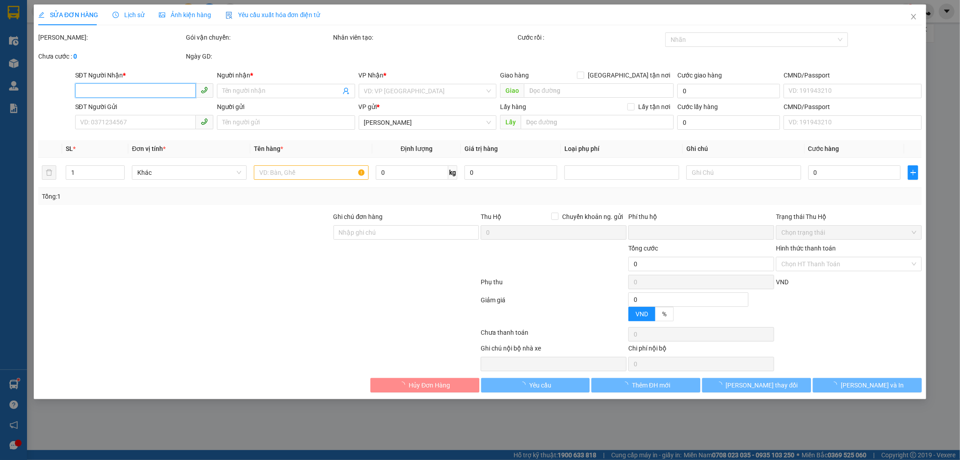
type input "0372855890"
type input "C PHƯƠNG"
type input "0765066275"
type input "C THẢO"
type input "0"
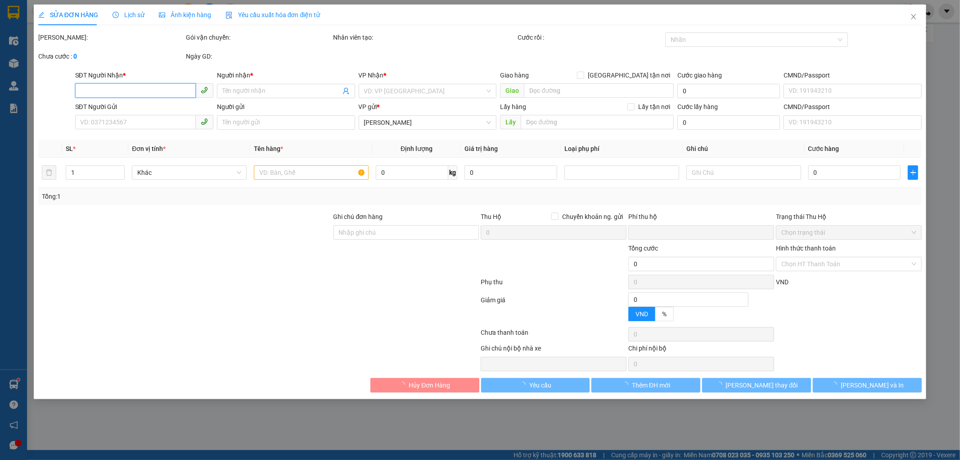
type input "30.000"
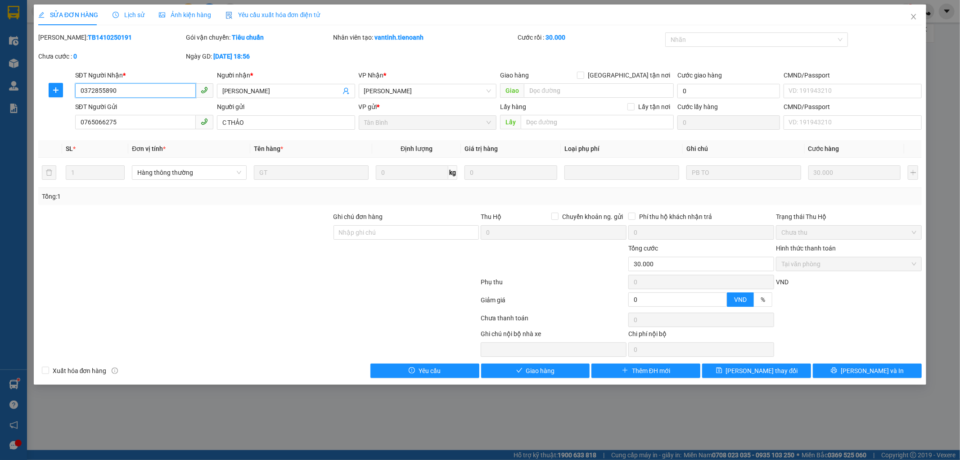
drag, startPoint x: 131, startPoint y: 89, endPoint x: 0, endPoint y: 93, distance: 131.5
click at [0, 93] on div "SỬA ĐƠN HÀNG Lịch sử Ảnh kiện hàng Yêu cầu xuất hóa đơn điện tử Total Paid Fee …" at bounding box center [480, 230] width 960 height 460
click at [517, 375] on button "Giao hàng" at bounding box center [535, 370] width 109 height 14
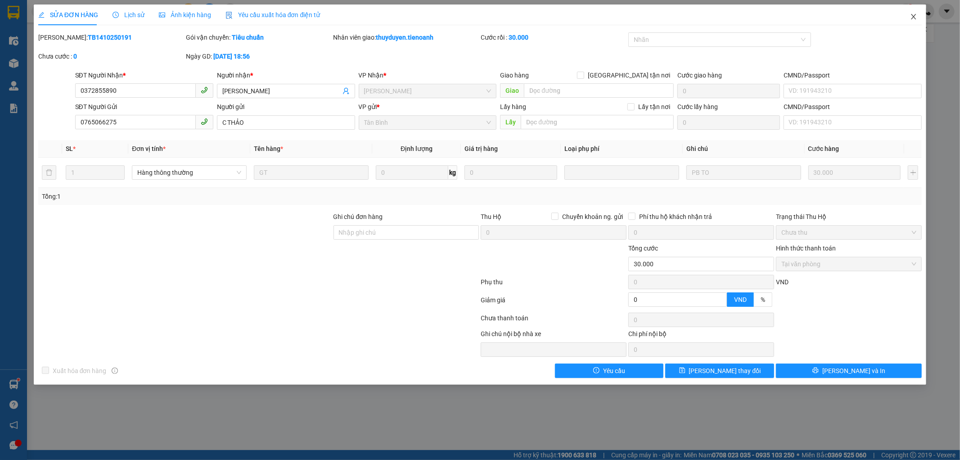
click at [915, 17] on icon "close" at bounding box center [913, 16] width 7 height 7
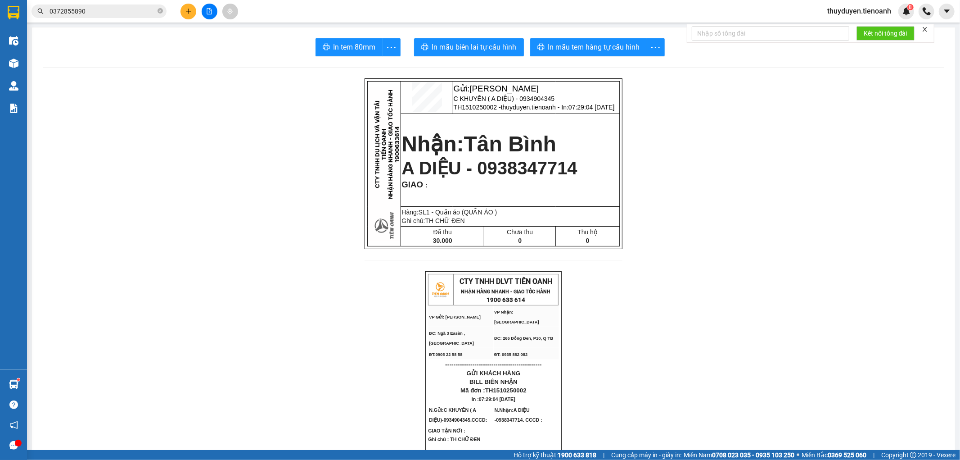
drag, startPoint x: 160, startPoint y: 12, endPoint x: 155, endPoint y: 3, distance: 10.3
click at [160, 12] on icon "close-circle" at bounding box center [160, 10] width 5 height 5
click at [108, 5] on span at bounding box center [99, 12] width 135 height 14
click at [110, 14] on input "text" at bounding box center [103, 11] width 106 height 10
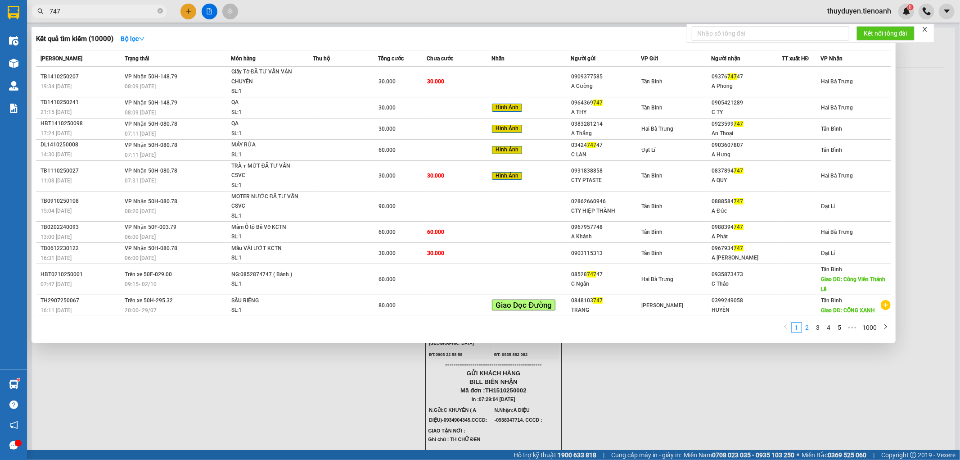
type input "747"
click at [811, 328] on link "2" at bounding box center [807, 327] width 10 height 10
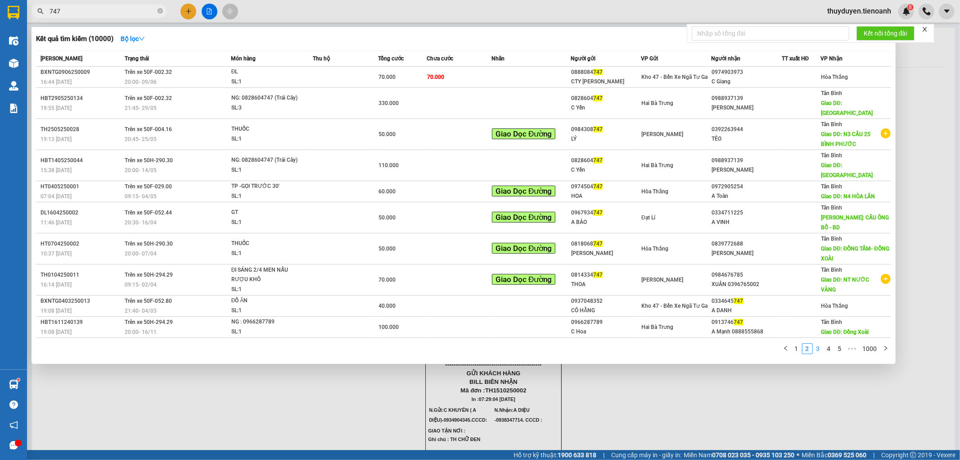
drag, startPoint x: 817, startPoint y: 317, endPoint x: 855, endPoint y: 272, distance: 59.1
click at [818, 343] on link "3" at bounding box center [818, 348] width 10 height 10
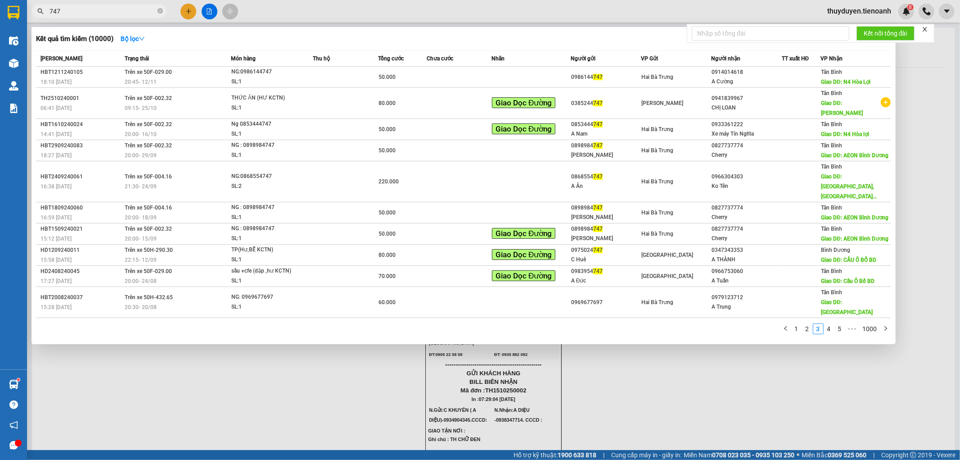
click at [911, 209] on div at bounding box center [480, 230] width 960 height 460
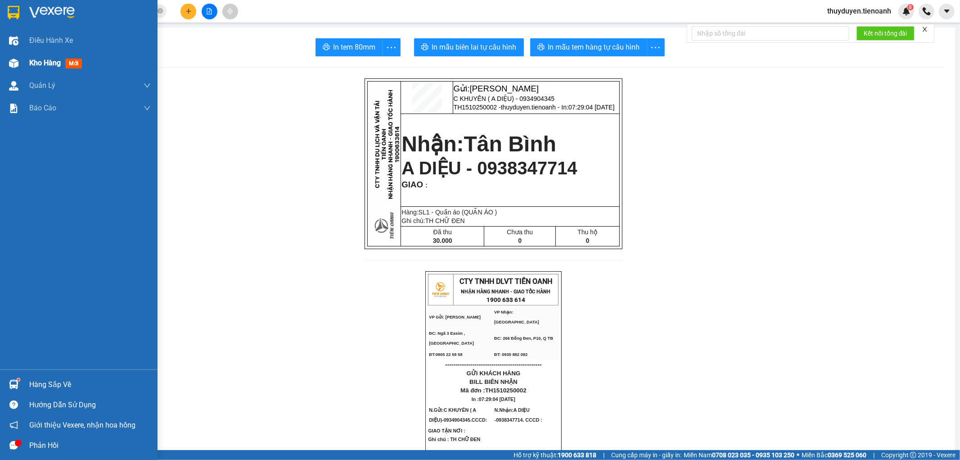
drag, startPoint x: 63, startPoint y: 66, endPoint x: 56, endPoint y: 65, distance: 6.8
click at [62, 66] on div "Kho hàng mới" at bounding box center [57, 62] width 56 height 11
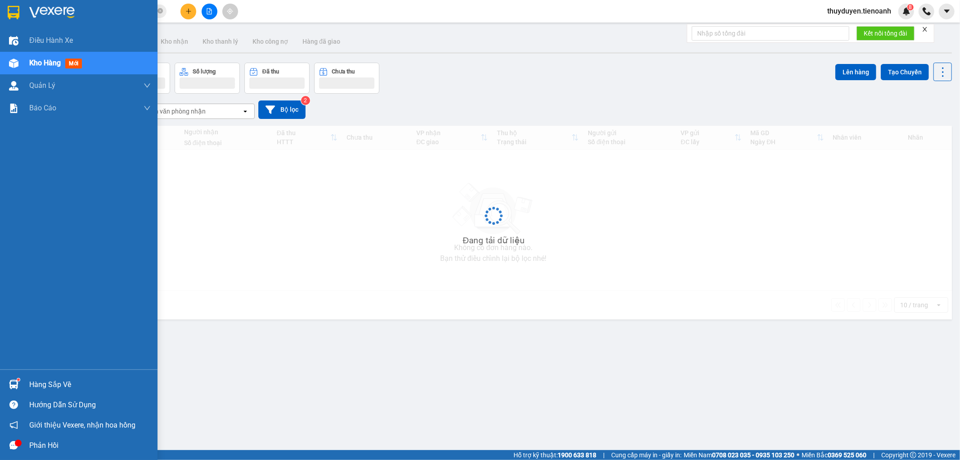
click at [56, 65] on span "Kho hàng" at bounding box center [45, 63] width 32 height 9
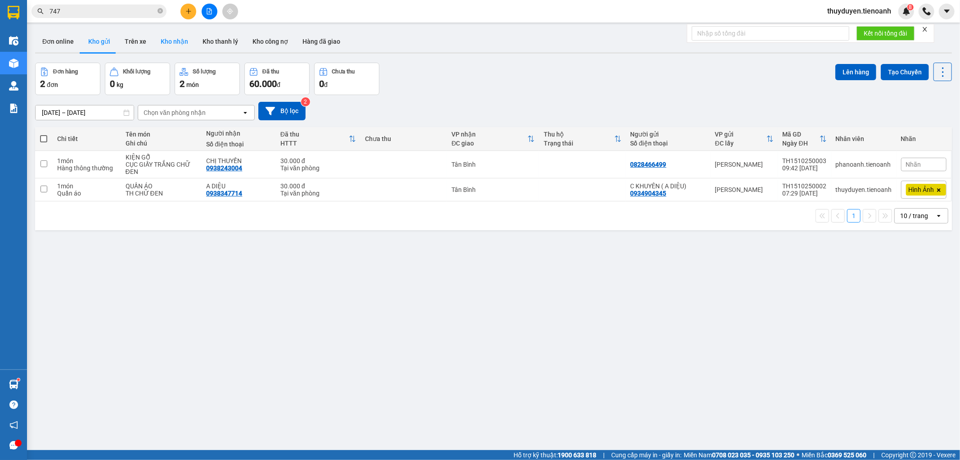
click at [161, 43] on button "Kho nhận" at bounding box center [174, 42] width 42 height 22
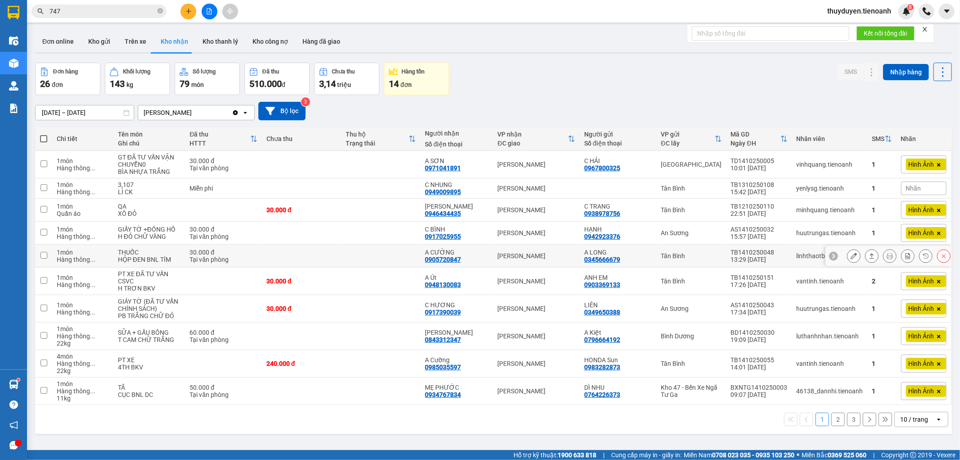
click at [482, 261] on div "A CƯỜNG 0905720847" at bounding box center [457, 255] width 64 height 14
checkbox input "true"
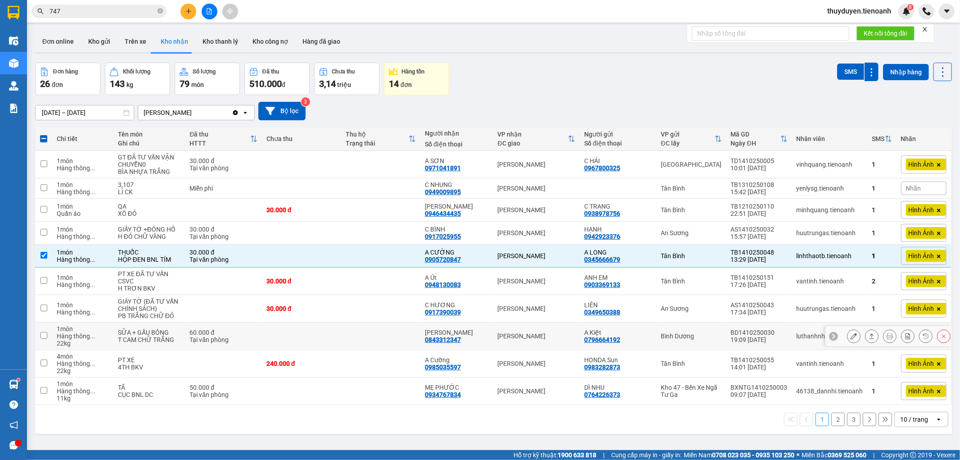
click at [569, 342] on td "Cư Kuin" at bounding box center [536, 335] width 87 height 27
checkbox input "true"
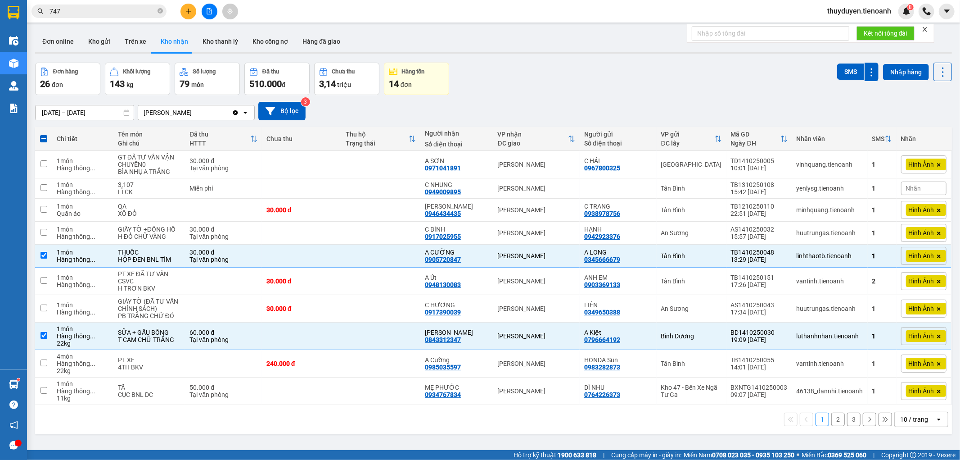
click at [917, 425] on div "10 / trang" at bounding box center [915, 419] width 41 height 14
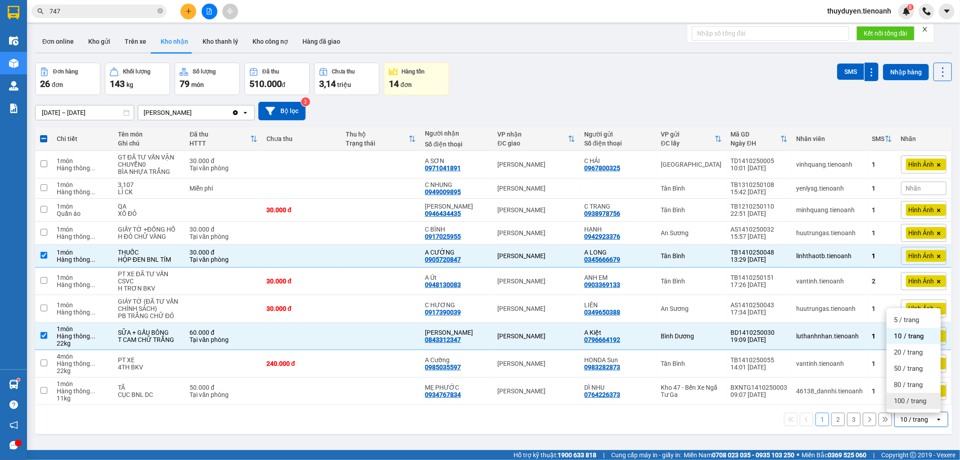
click at [919, 401] on span "100 / trang" at bounding box center [910, 400] width 32 height 9
checkbox input "false"
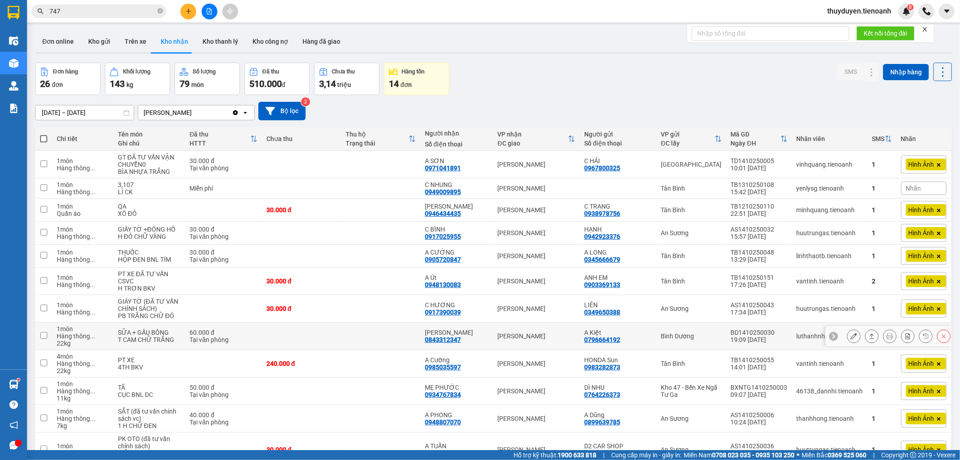
click at [485, 329] on div "C Vân 0843312347" at bounding box center [457, 336] width 64 height 14
checkbox input "true"
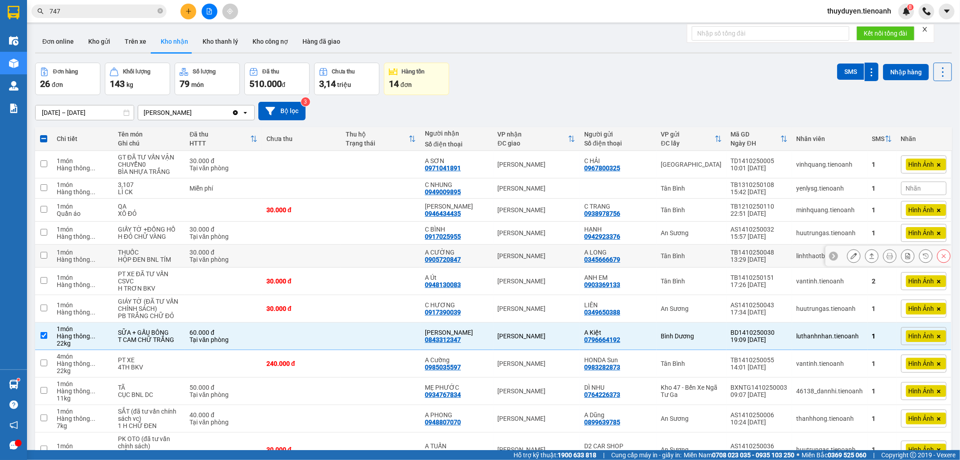
click at [345, 244] on td at bounding box center [380, 255] width 79 height 23
checkbox input "true"
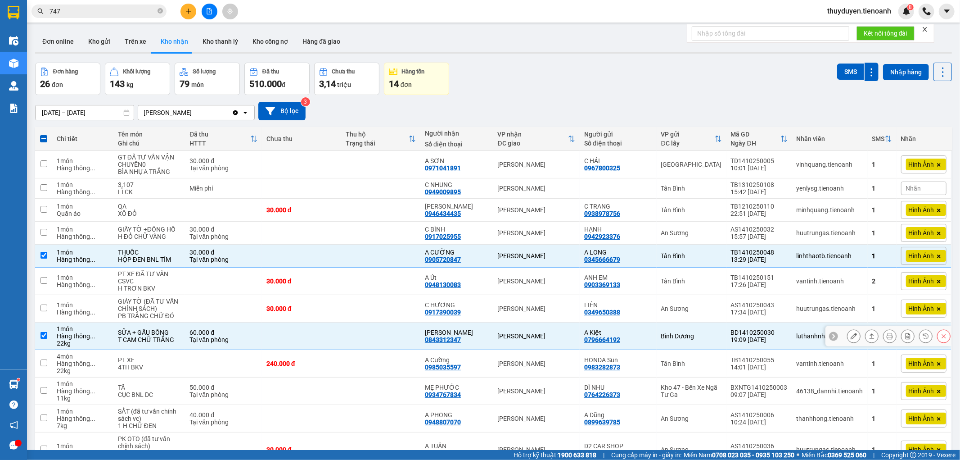
click at [624, 329] on div "A Kiệt" at bounding box center [618, 332] width 68 height 7
checkbox input "false"
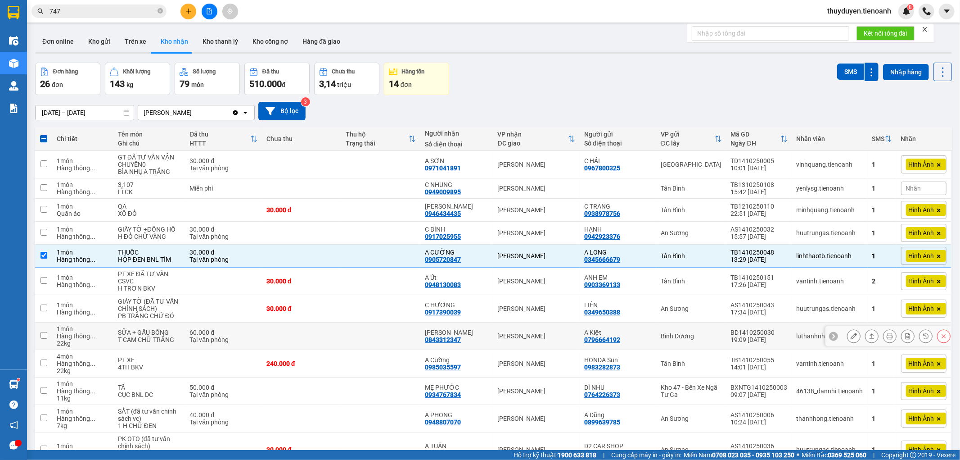
drag, startPoint x: 865, startPoint y: 305, endPoint x: 741, endPoint y: 313, distance: 124.0
click at [750, 322] on tr "1 món Hàng thông ... 22 kg SỮA + GẤU BÔNG T CAM CHỮ TRẮNG 60.000 đ Tại văn phòn…" at bounding box center [493, 335] width 917 height 27
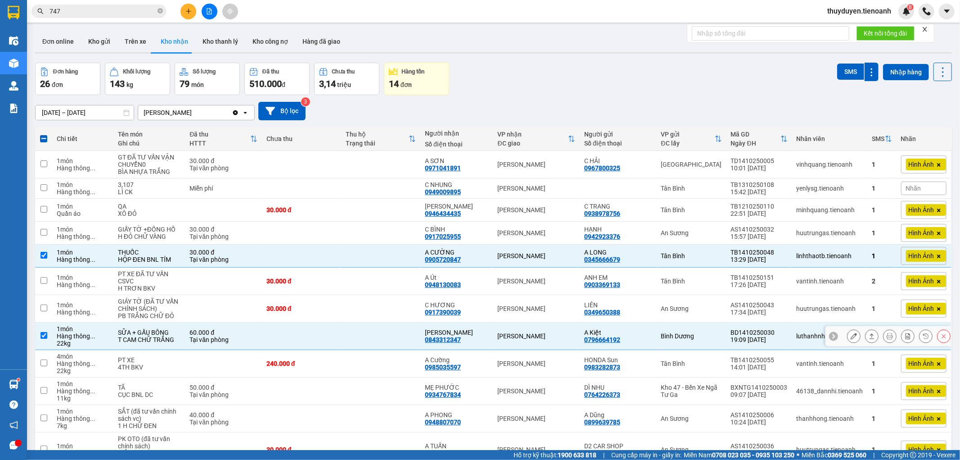
click at [709, 322] on td "Bình Dương" at bounding box center [692, 335] width 70 height 27
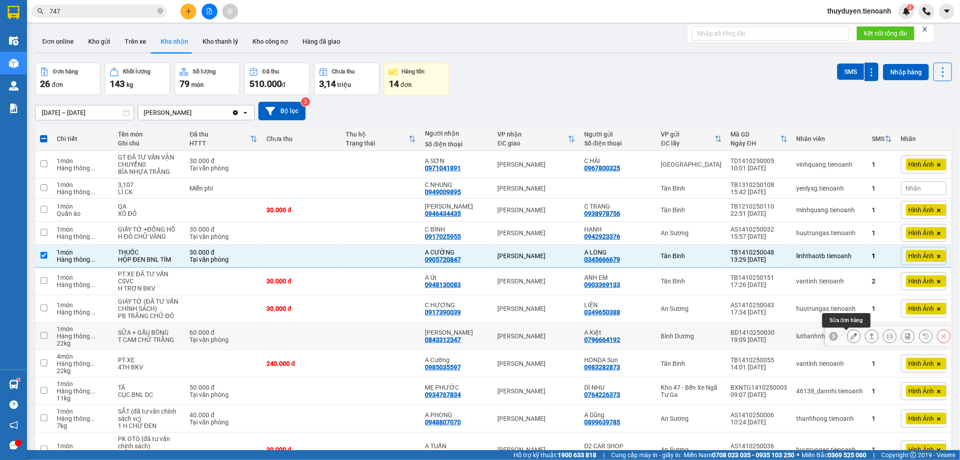
click at [849, 328] on button at bounding box center [854, 336] width 13 height 16
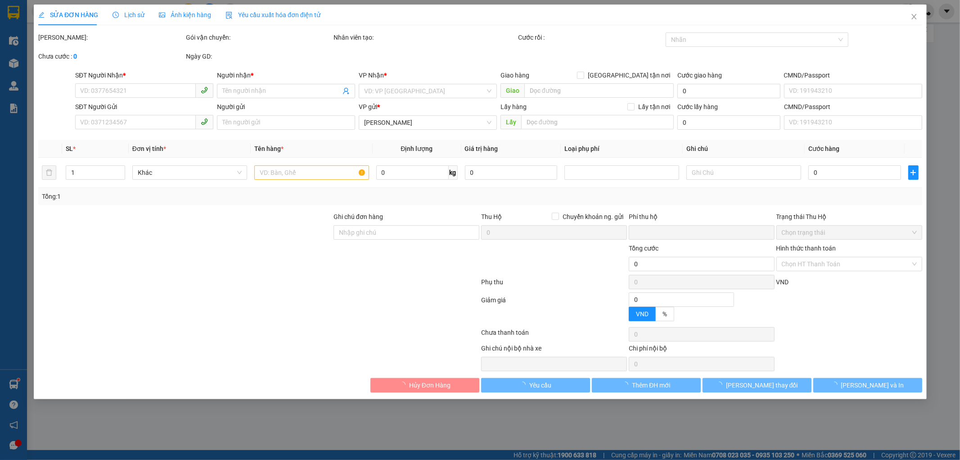
type input "0843312347"
type input "C Vân"
type input "0796664192"
type input "A Kiệt"
type input "0"
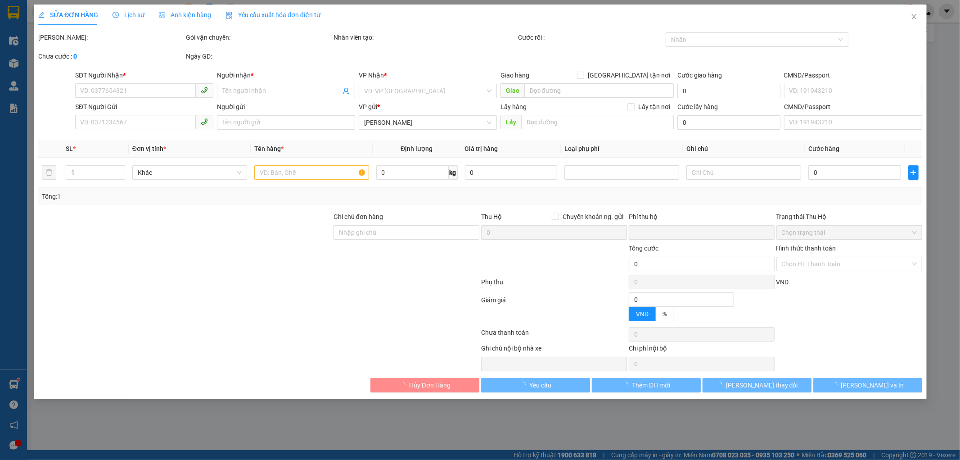
type input "60.000"
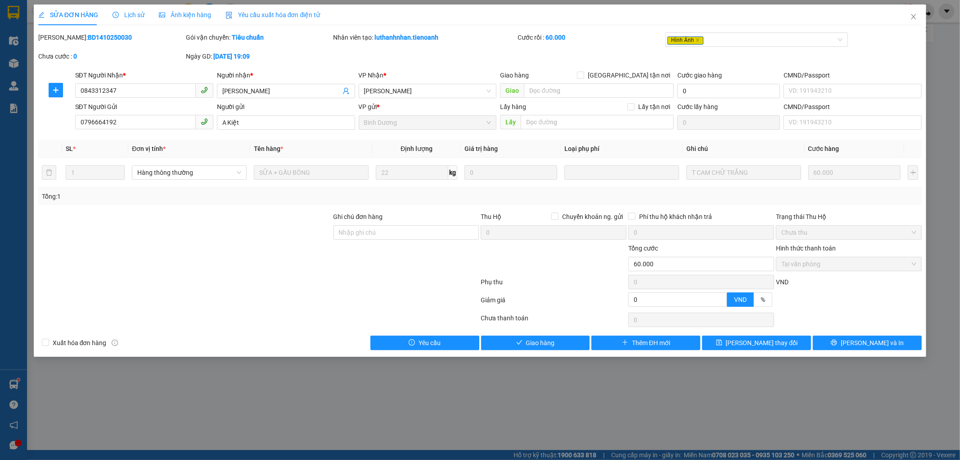
click at [125, 20] on div "Lịch sử" at bounding box center [129, 15] width 32 height 21
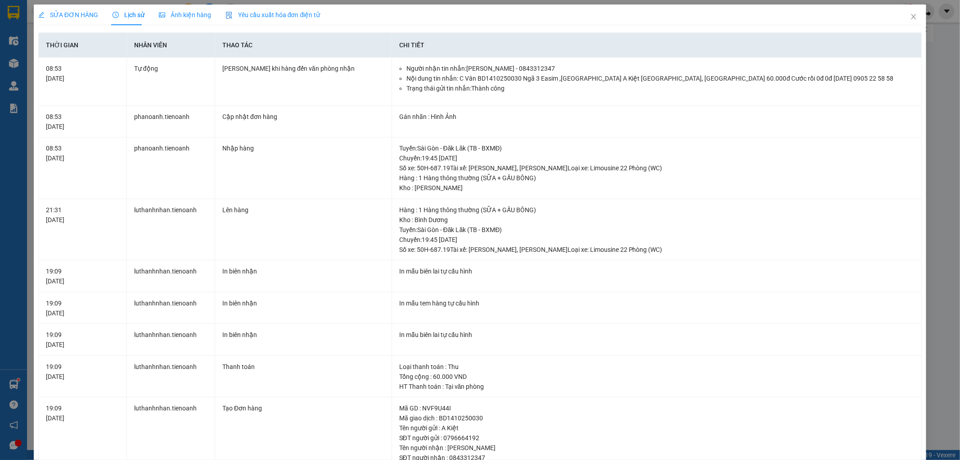
click at [180, 14] on span "Ảnh kiện hàng" at bounding box center [185, 14] width 52 height 7
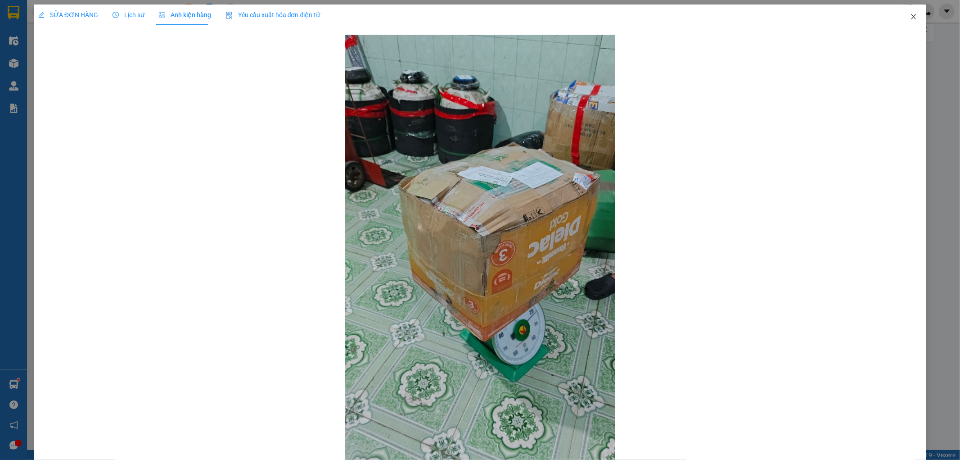
click at [910, 20] on icon "close" at bounding box center [913, 16] width 7 height 7
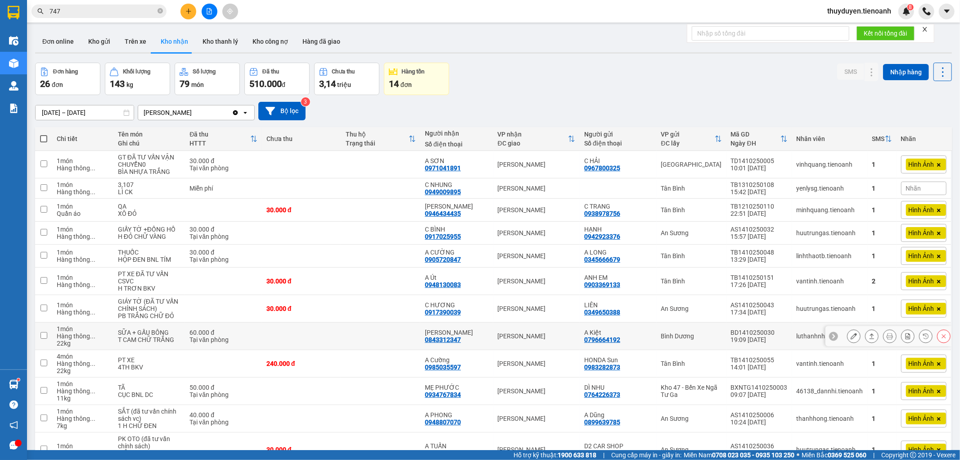
click at [627, 329] on div "A Kiệt" at bounding box center [618, 332] width 68 height 7
checkbox input "true"
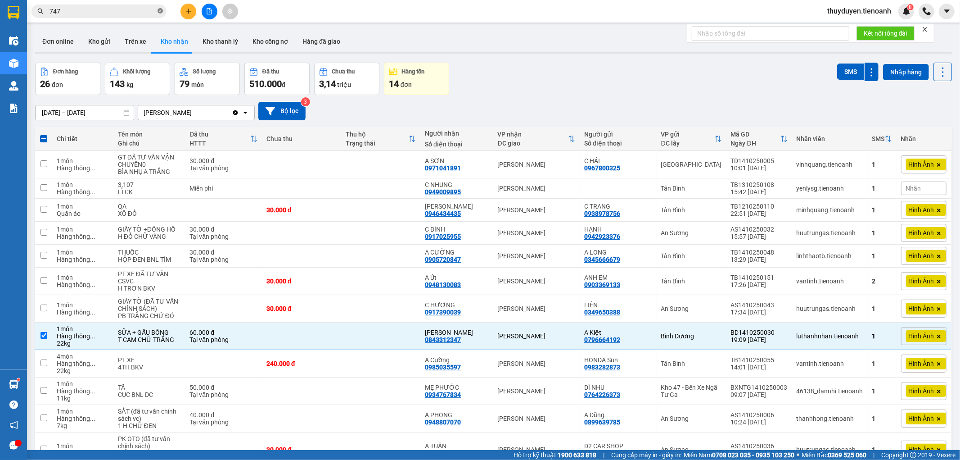
click at [161, 9] on icon "close-circle" at bounding box center [160, 10] width 5 height 5
click at [362, 18] on div "Kết quả tìm kiếm ( 10000 ) Bộ lọc Mã ĐH Trạng thái Món hàng Thu hộ Tổng cước Ch…" at bounding box center [480, 11] width 960 height 23
click at [104, 43] on button "Kho gửi" at bounding box center [99, 42] width 36 height 22
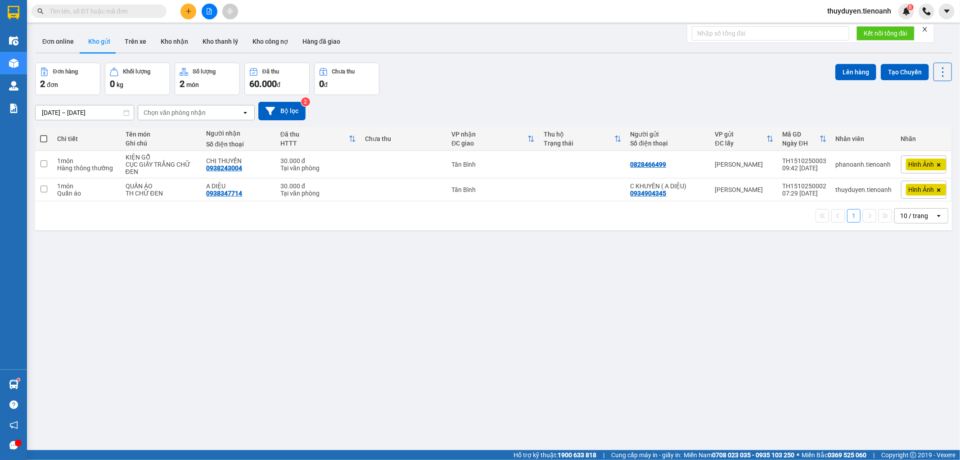
click at [133, 13] on input "text" at bounding box center [103, 11] width 106 height 10
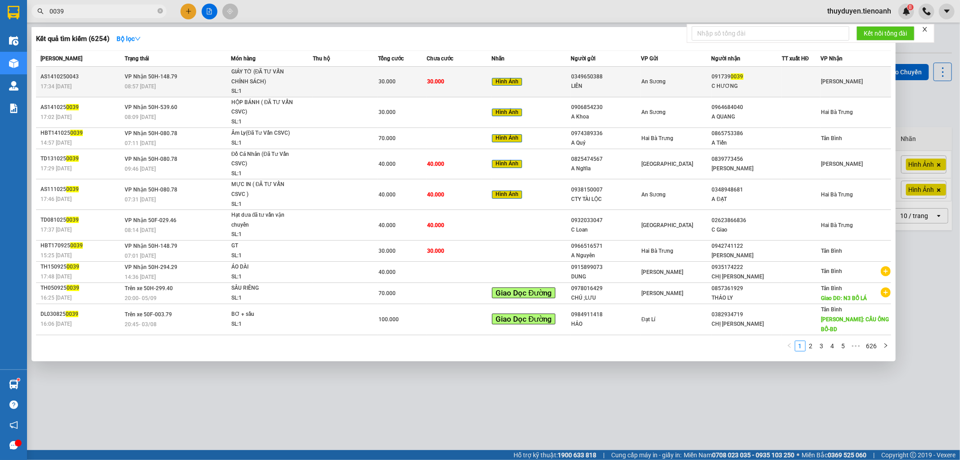
type input "0039"
click at [771, 71] on td "091739 0039 C HƯƠNG" at bounding box center [747, 82] width 70 height 31
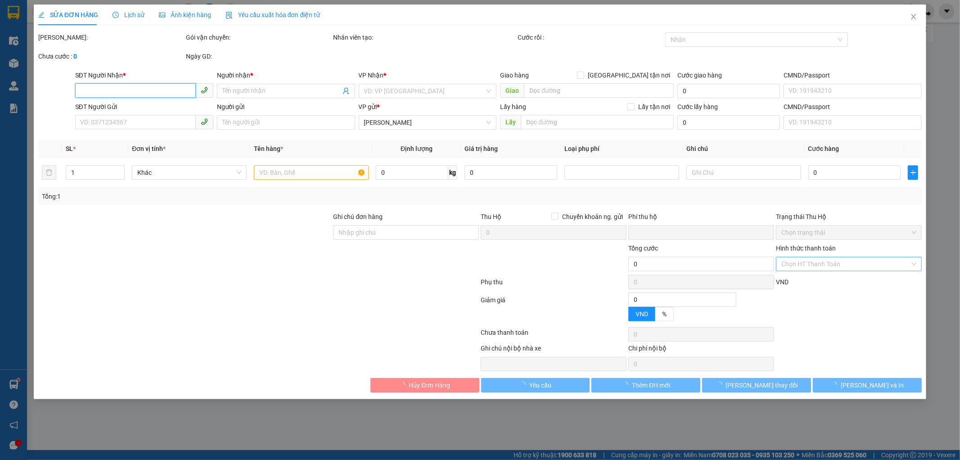
type input "0917390039"
type input "C HƯƠNG"
type input "0349650388"
type input "LIÊN"
type input "0"
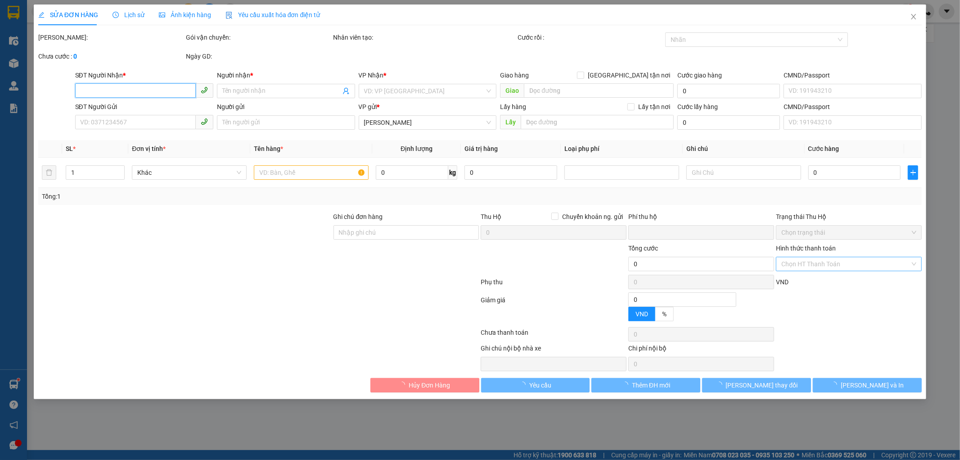
type input "30.000"
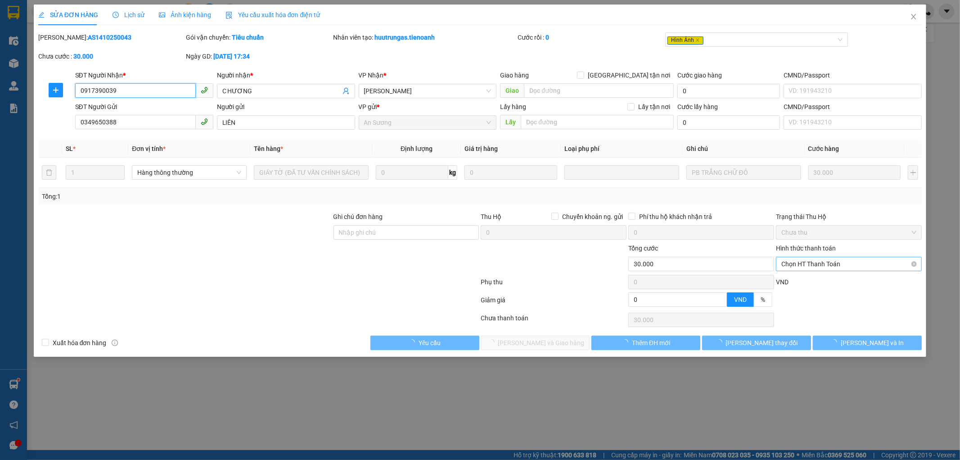
click at [817, 258] on span "Chọn HT Thanh Toán" at bounding box center [848, 264] width 135 height 14
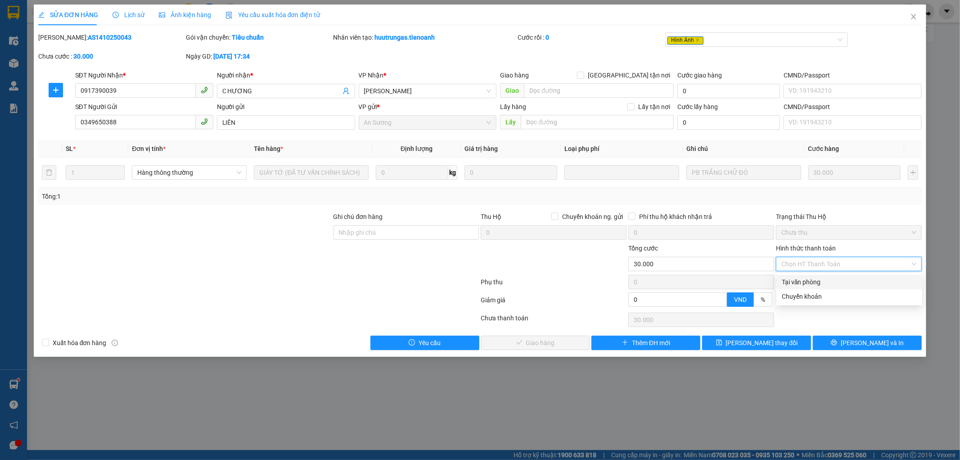
click at [803, 277] on div "Tại văn phòng" at bounding box center [849, 282] width 135 height 10
type input "0"
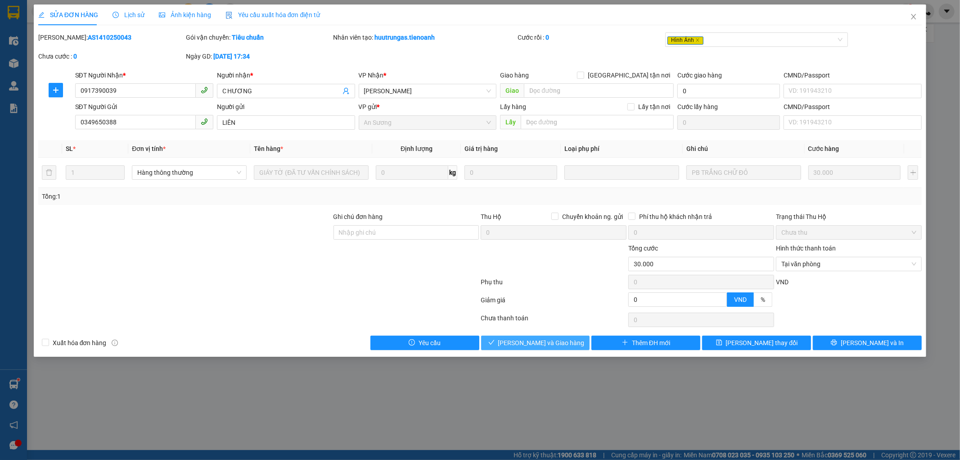
click at [522, 343] on span "Lưu và Giao hàng" at bounding box center [541, 343] width 86 height 10
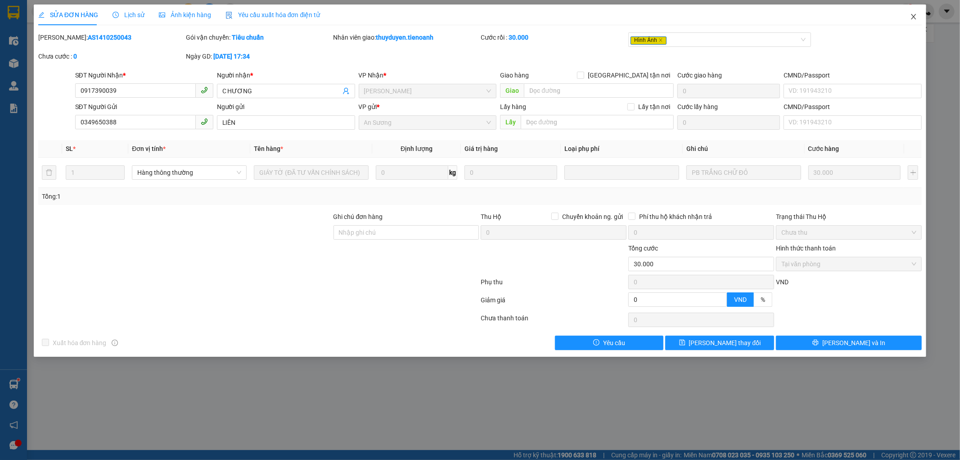
click at [913, 14] on icon "close" at bounding box center [913, 16] width 7 height 7
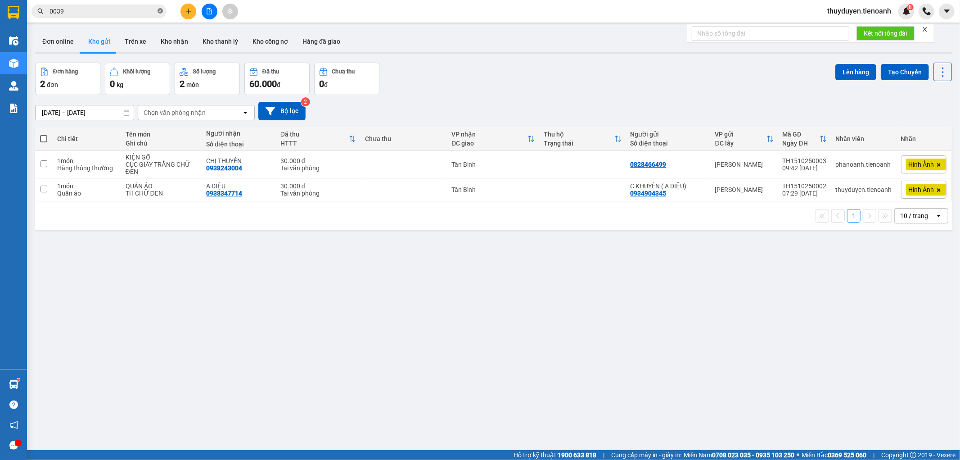
click at [161, 12] on icon "close-circle" at bounding box center [160, 10] width 5 height 5
click at [170, 47] on button "Kho nhận" at bounding box center [174, 42] width 42 height 22
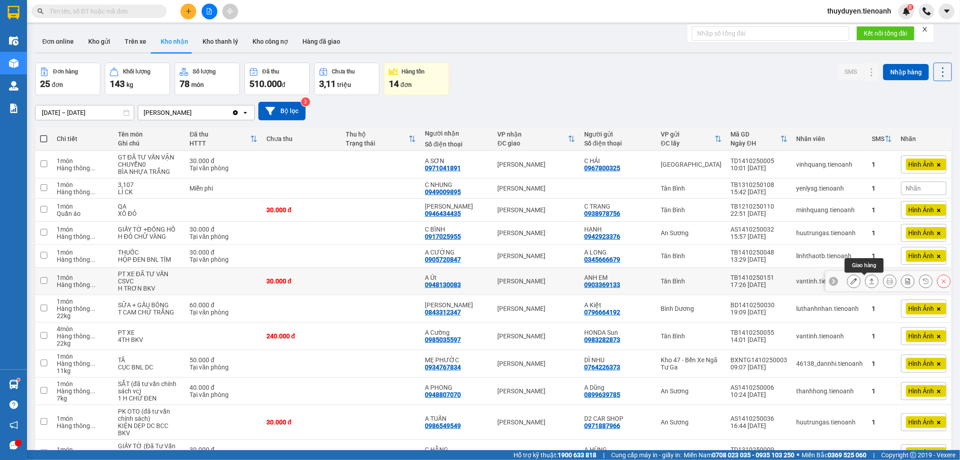
click at [869, 284] on icon at bounding box center [872, 281] width 6 height 6
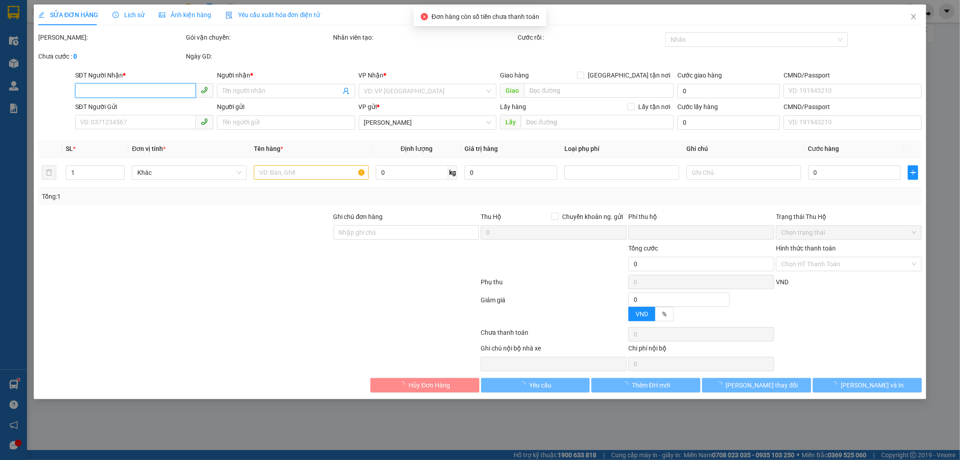
type input "0948130083"
type input "A Út"
type input "0903369133"
type input "ANH EM"
type input "0"
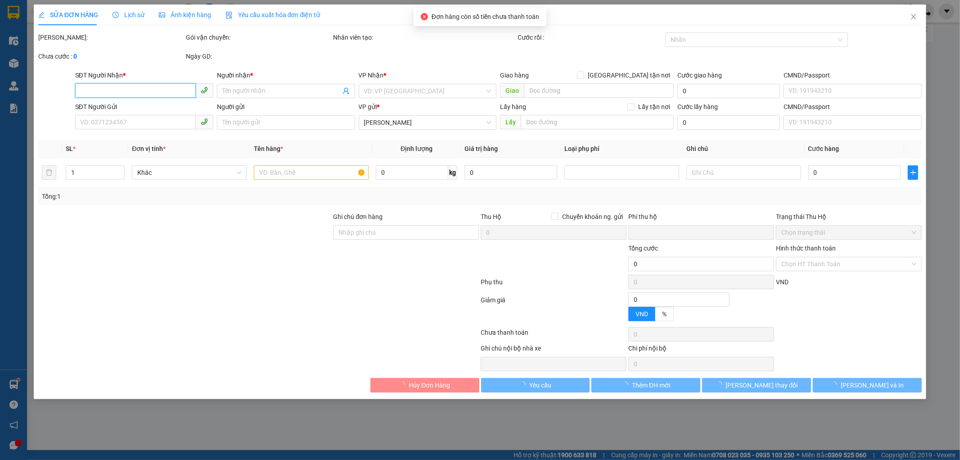
type input "30.000"
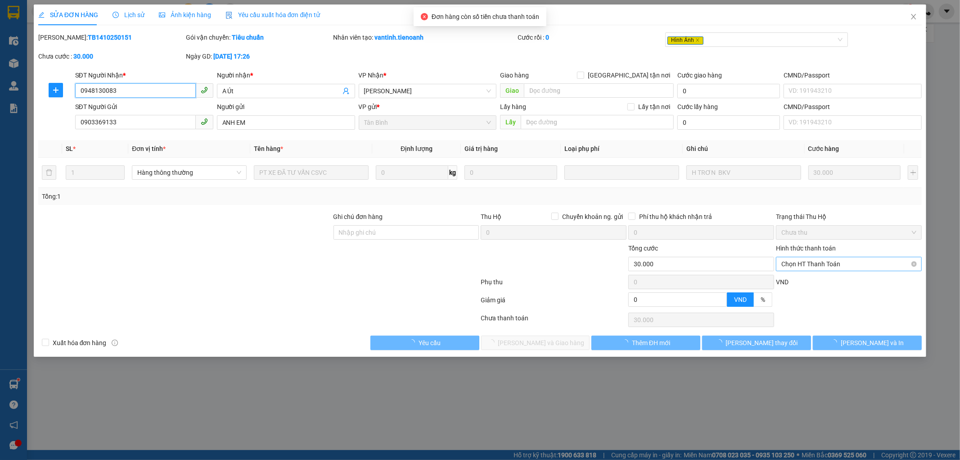
click at [830, 262] on span "Chọn HT Thanh Toán" at bounding box center [848, 264] width 135 height 14
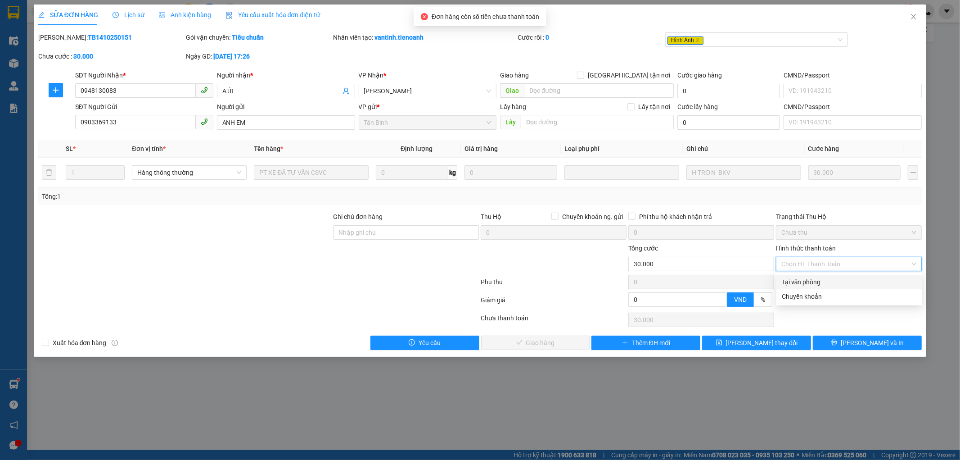
drag, startPoint x: 813, startPoint y: 280, endPoint x: 692, endPoint y: 312, distance: 125.8
click at [812, 280] on div "Tại văn phòng" at bounding box center [849, 282] width 135 height 10
type input "0"
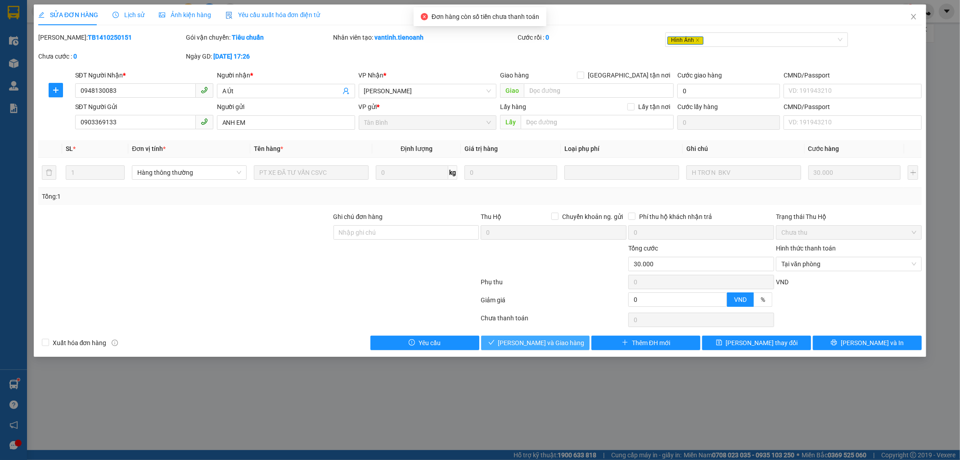
click at [539, 343] on span "Lưu và Giao hàng" at bounding box center [541, 343] width 86 height 10
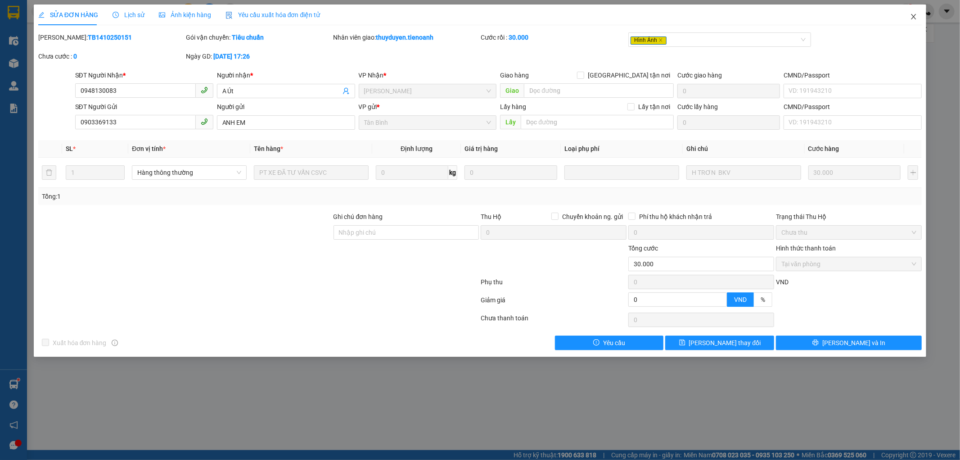
drag, startPoint x: 915, startPoint y: 17, endPoint x: 122, endPoint y: 16, distance: 792.1
click at [913, 15] on icon "close" at bounding box center [913, 16] width 7 height 7
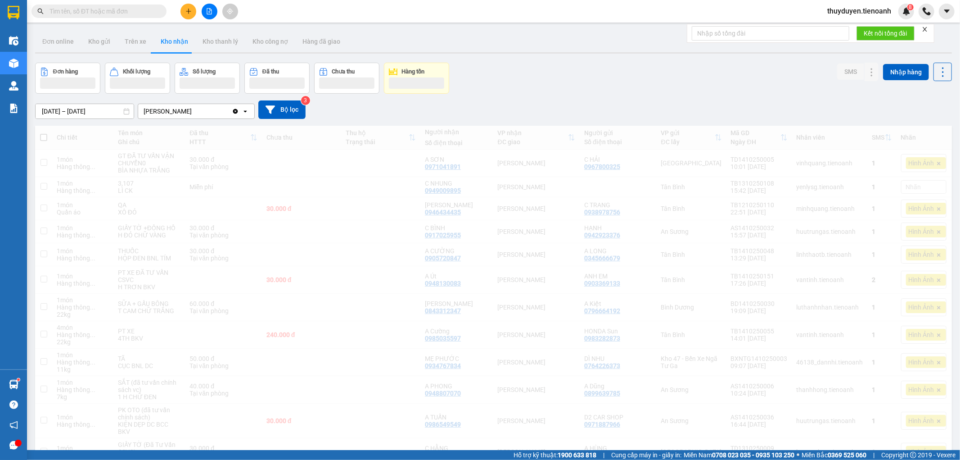
click at [126, 9] on input "text" at bounding box center [103, 11] width 106 height 10
type input "0"
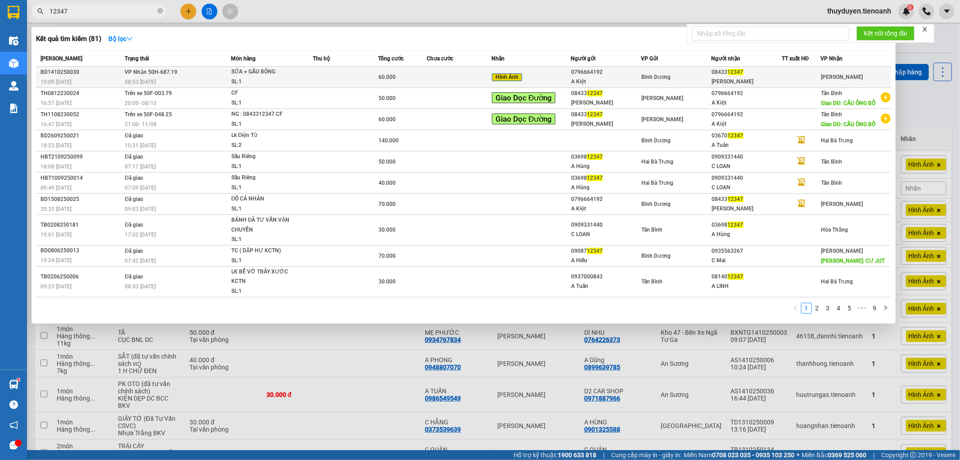
type input "12347"
click at [691, 80] on div "Bình Dương" at bounding box center [675, 77] width 69 height 10
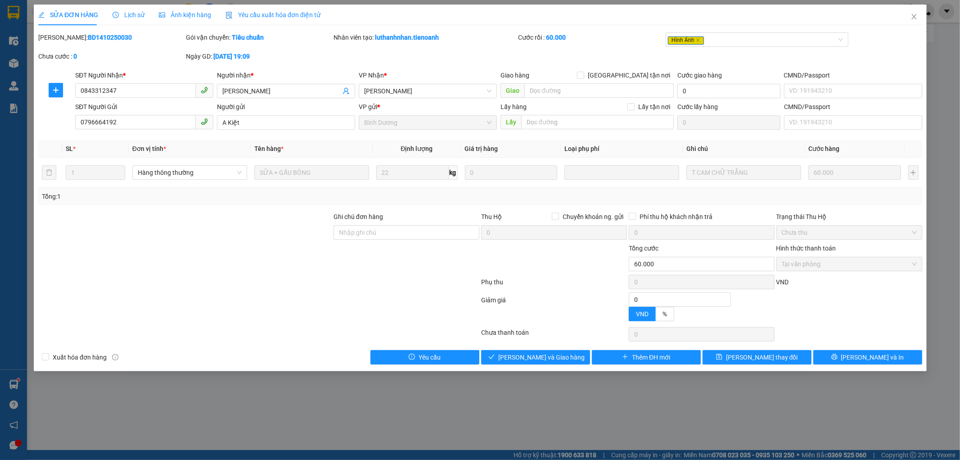
type input "0843312347"
type input "C Vân"
type input "0796664192"
type input "A Kiệt"
type input "0"
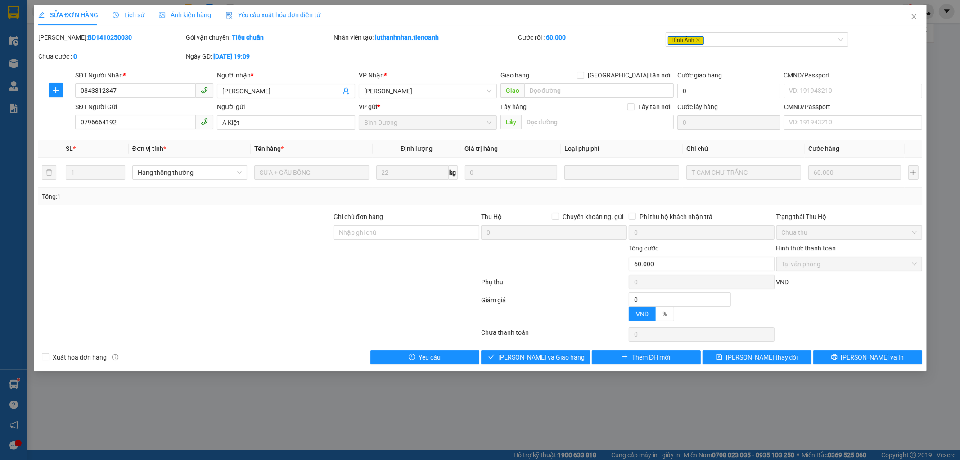
type input "60.000"
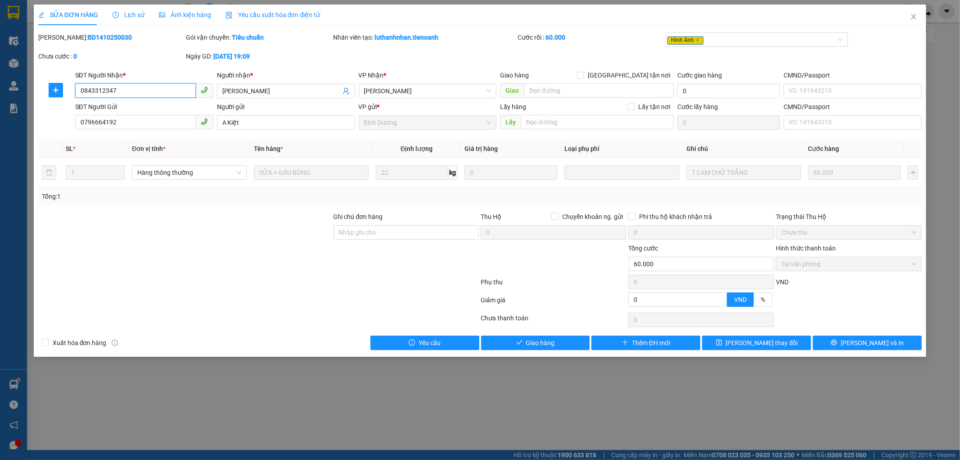
drag, startPoint x: 125, startPoint y: 92, endPoint x: 0, endPoint y: 68, distance: 127.5
click at [0, 68] on div "SỬA ĐƠN HÀNG Lịch sử Ảnh kiện hàng Yêu cầu xuất hóa đơn điện tử Total Paid Fee …" at bounding box center [480, 230] width 960 height 460
click at [515, 341] on button "Giao hàng" at bounding box center [535, 342] width 109 height 14
